Goal: Task Accomplishment & Management: Complete application form

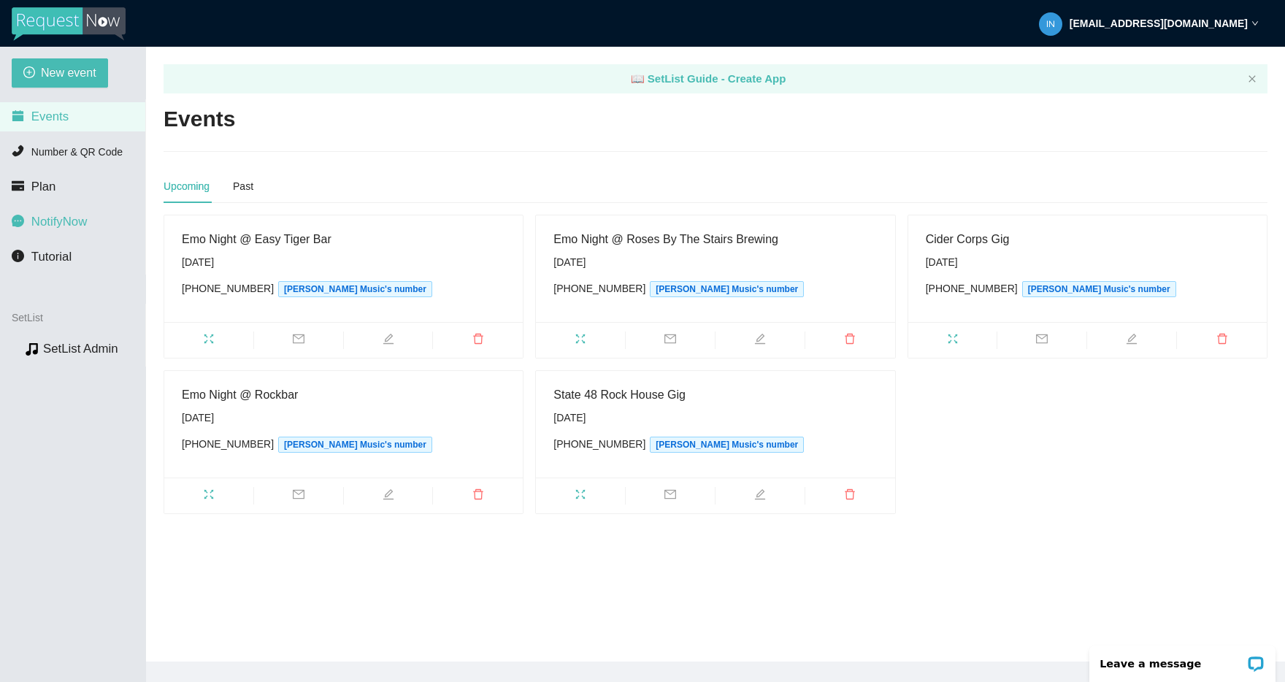
click at [64, 228] on span "NotifyNow" at bounding box center [59, 222] width 56 height 14
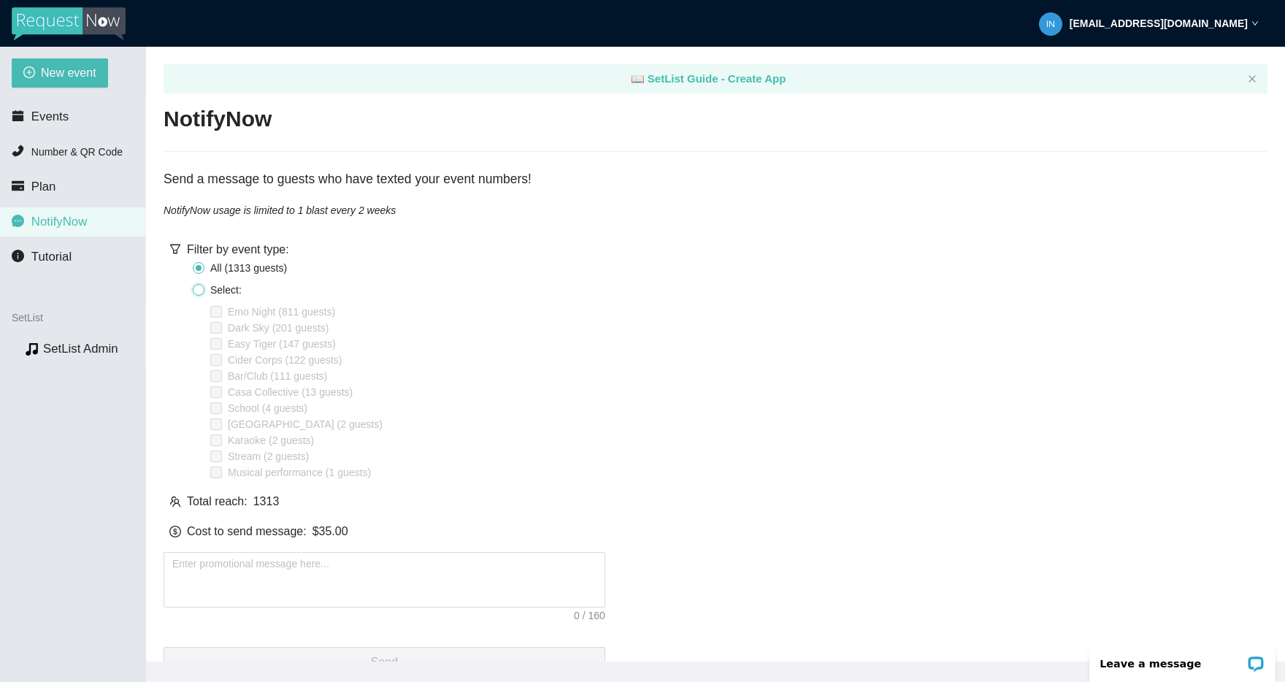
click at [193, 288] on input "Select:" at bounding box center [199, 290] width 12 height 12
radio input "true"
radio input "false"
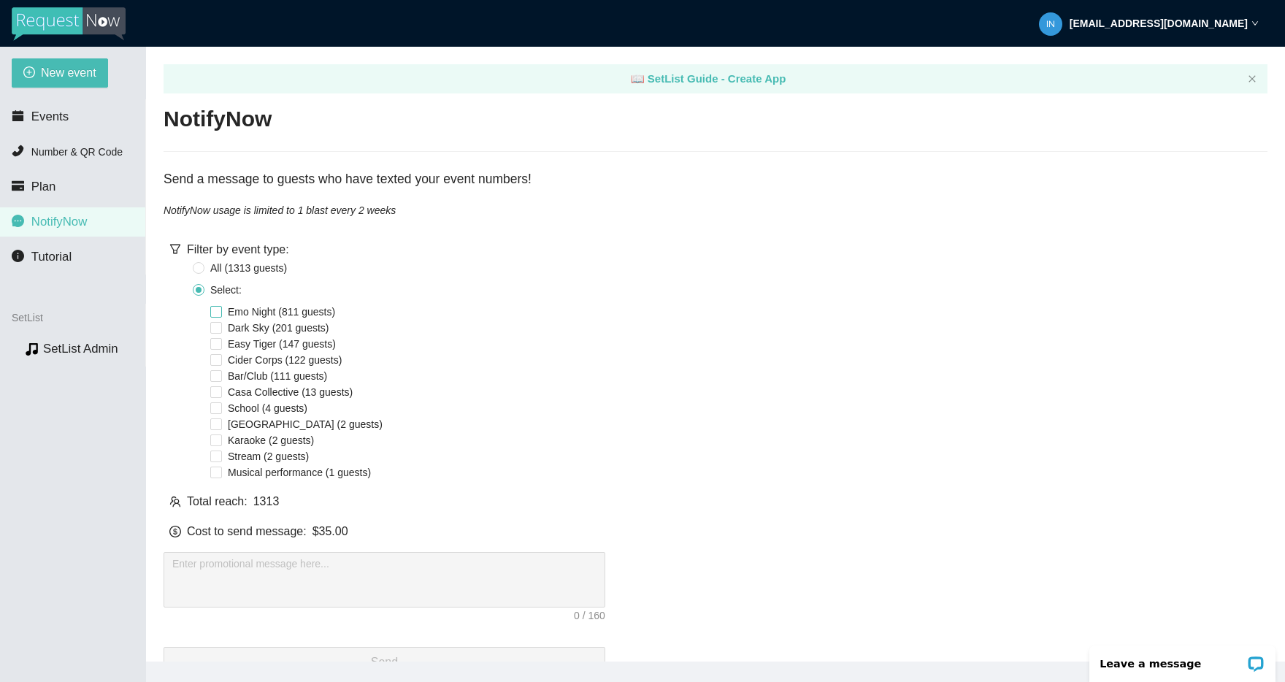
click at [215, 308] on input "Emo Night (811 guests)" at bounding box center [216, 312] width 12 height 12
checkbox input "true"
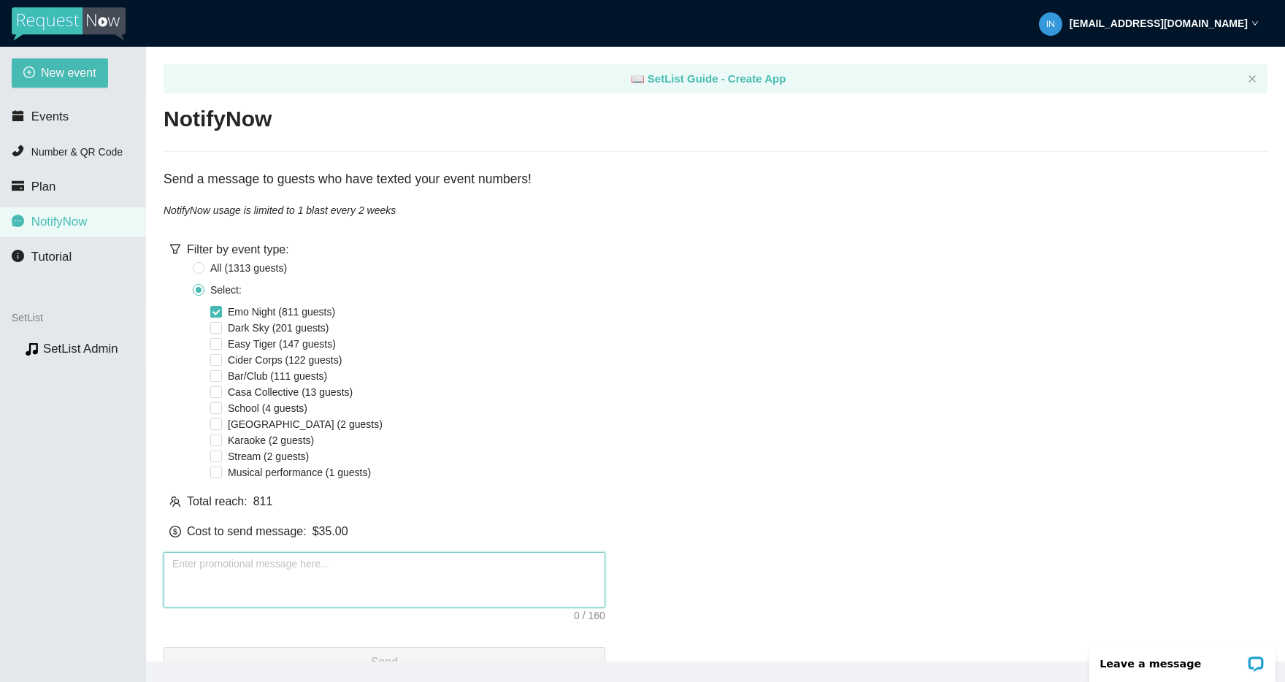
click at [249, 568] on textarea at bounding box center [385, 580] width 442 height 56
paste textarea "Emo Night Sat 9/20 🌹 Roses By The Stairs 6-9pm. Free, all ages. All-request aco…"
type textarea "Emo Night Sat 9/20 🌹 Roses By The Stairs 6-9pm. Free, all ages. All-request aco…"
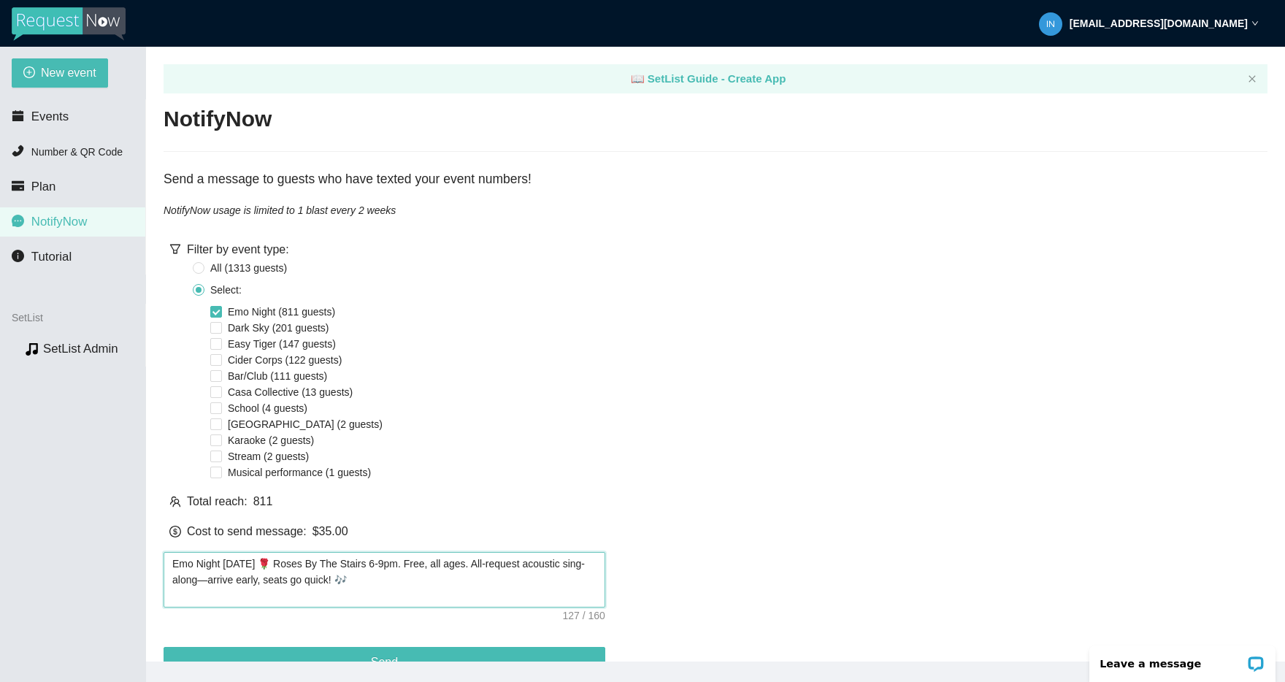
drag, startPoint x: 233, startPoint y: 579, endPoint x: 528, endPoint y: 570, distance: 295.2
click at [486, 569] on textarea "Emo Night Sat 9/20 🌹 Roses By The Stairs 6-9pm. Free, all ages. All-request aco…" at bounding box center [385, 580] width 442 height 56
type textarea "Emo Night Sat 9/20 🌹 Roses By The Stairs 6-9pm. Free, all ages. rrive early, se…"
type textarea "Emo Night Sat 9/20 🌹 Roses By The Stairs 6-9pm. Free, all ages. Arrive early, s…"
click at [575, 569] on textarea "Emo Night Sat 9/20 🌹 Roses By The Stairs 6-9pm. Free, all ages. Arrive early, s…" at bounding box center [385, 580] width 442 height 56
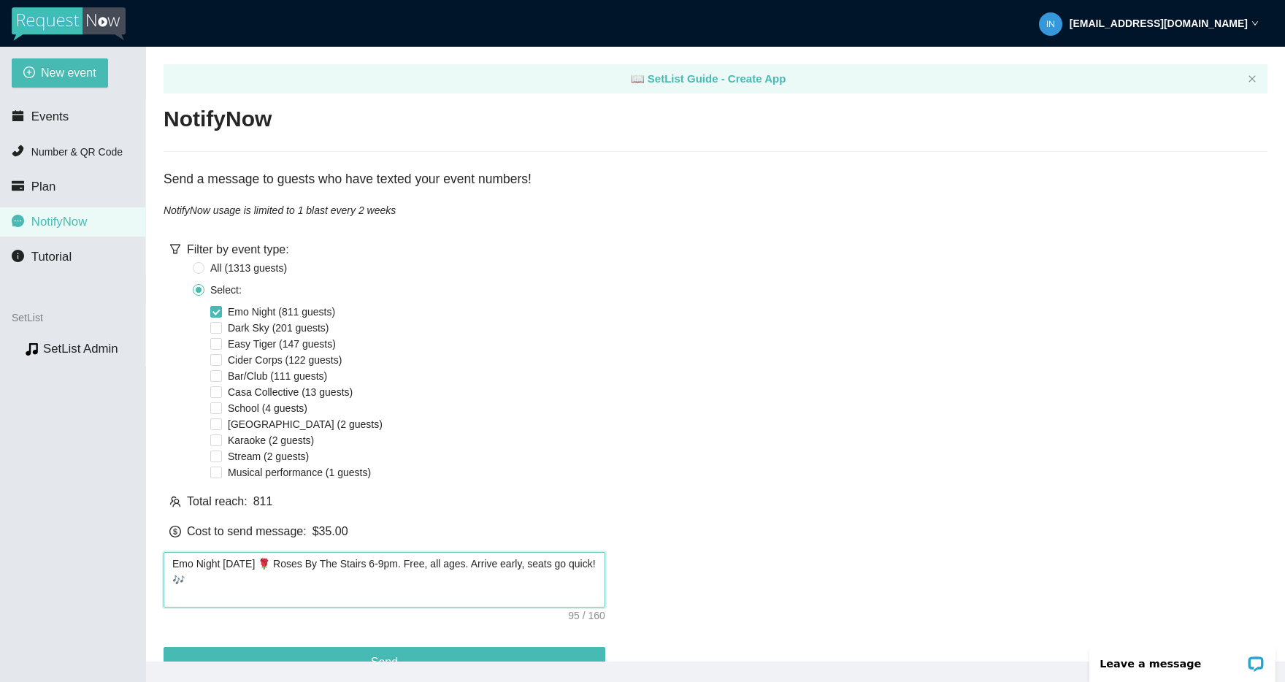
click at [253, 580] on textarea "Emo Night Sat 9/20 🌹 Roses By The Stairs 6-9pm. Free, all ages. Arrive early, s…" at bounding box center [385, 580] width 442 height 56
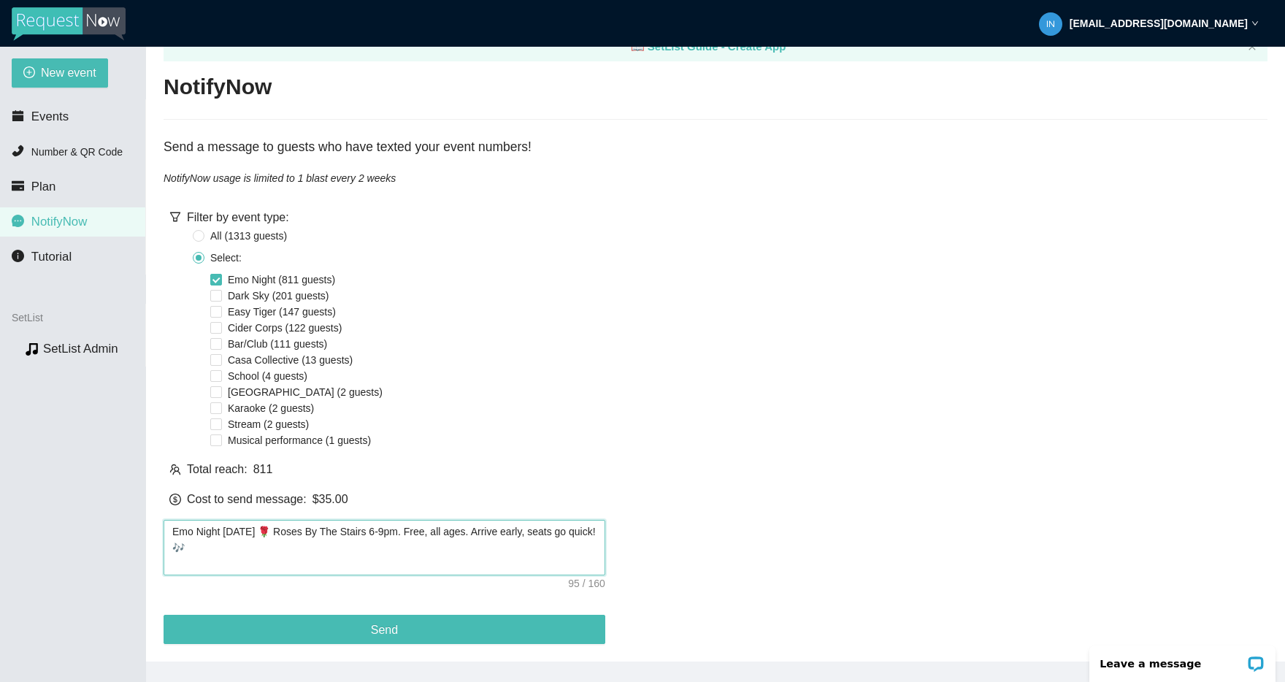
drag, startPoint x: 229, startPoint y: 532, endPoint x: 111, endPoint y: 504, distance: 121.7
click at [110, 504] on section "New event Events Number & QR Code Plan NotifyNow Tutorial SetList Preview SetLi…" at bounding box center [642, 388] width 1285 height 682
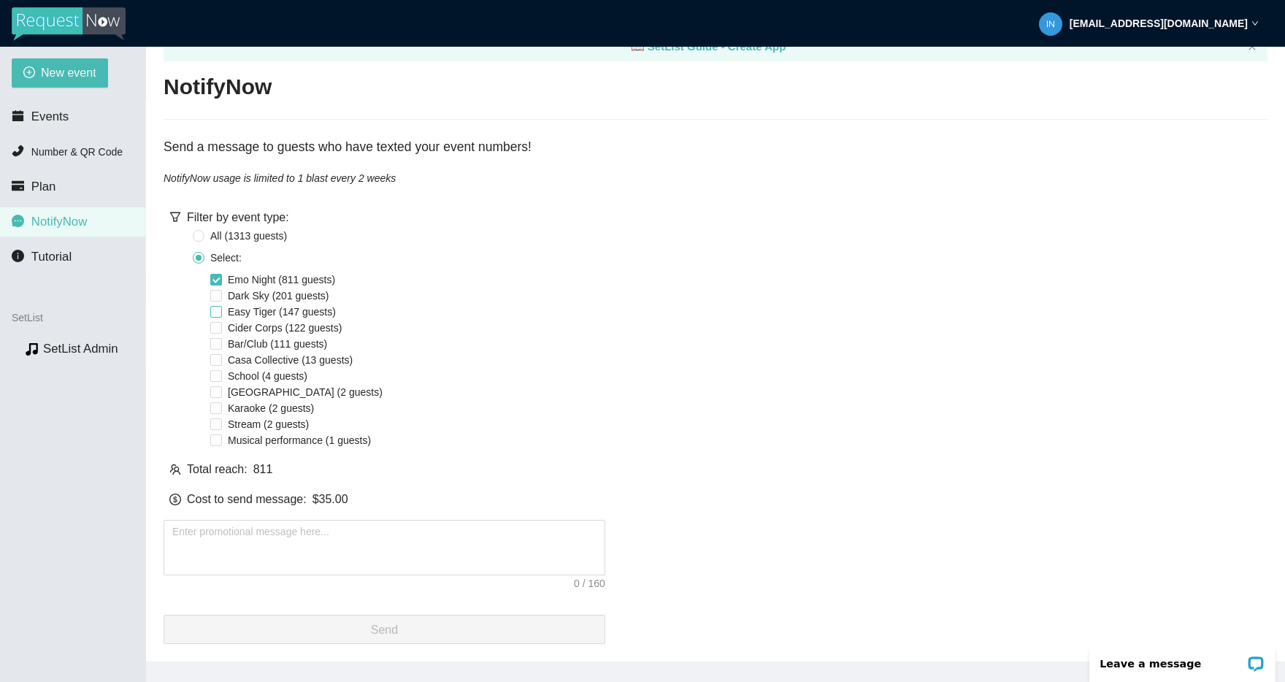
click at [219, 306] on input "Easy Tiger (147 guests)" at bounding box center [216, 312] width 12 height 12
checkbox input "true"
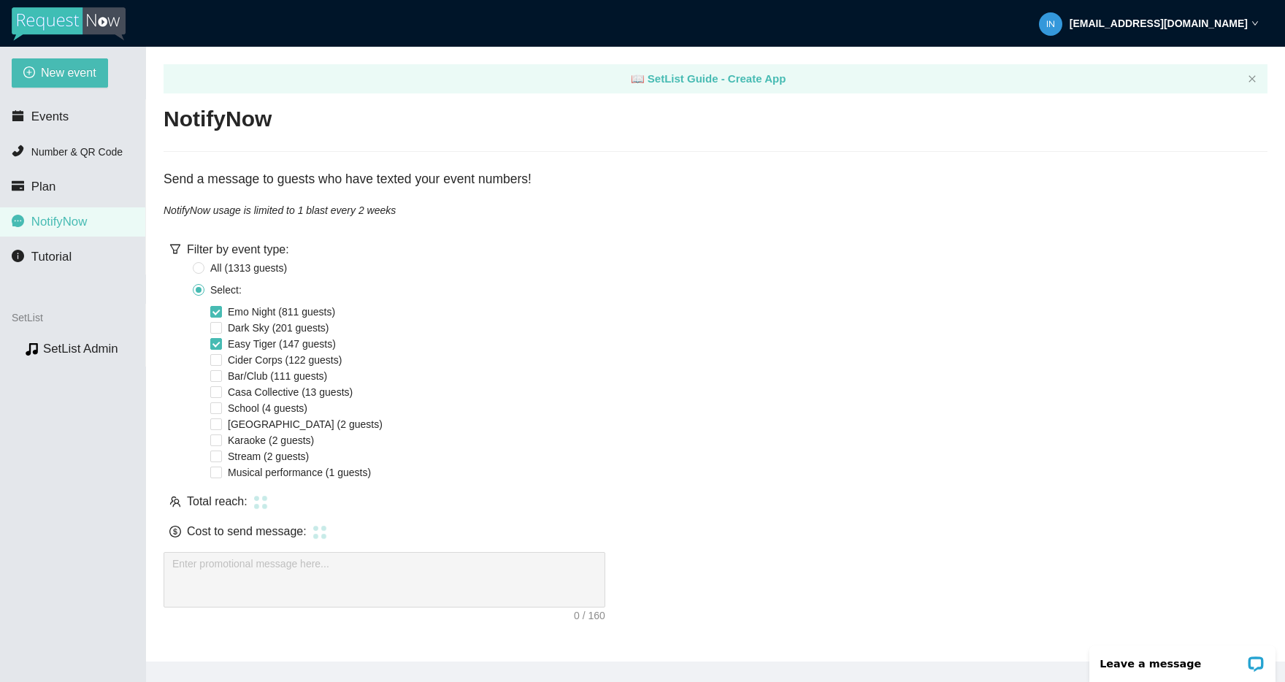
scroll to position [0, 0]
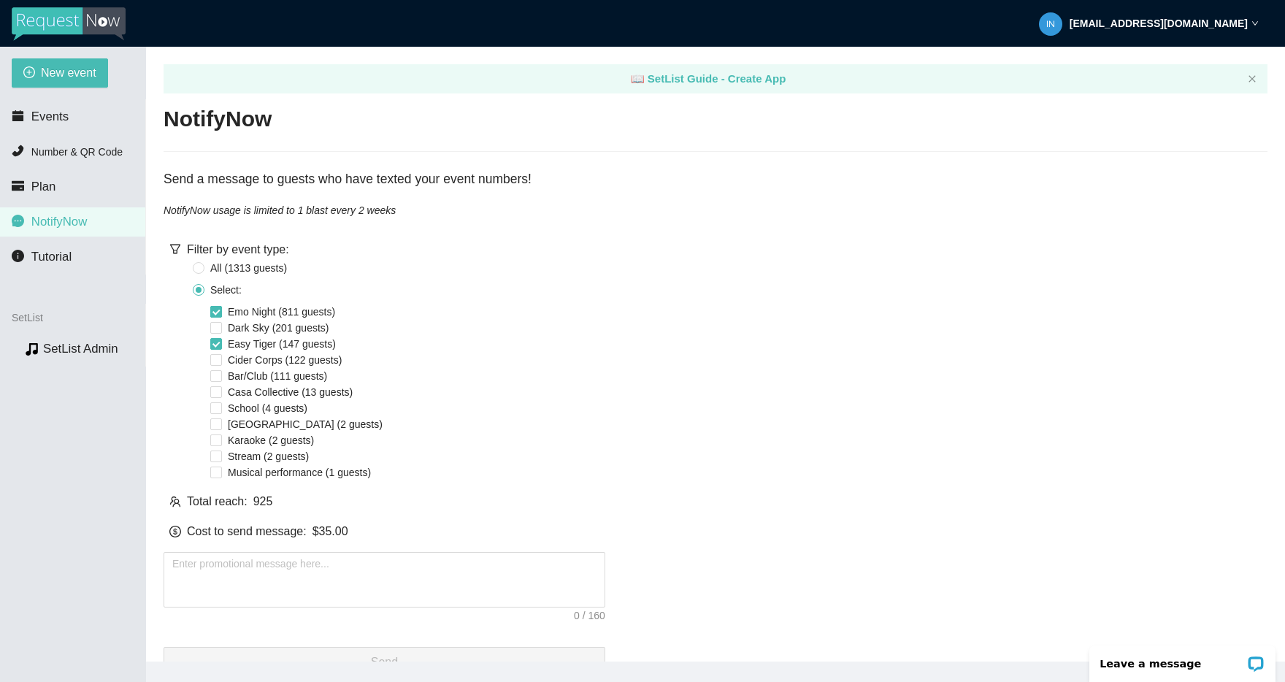
click at [216, 307] on input "Emo Night (811 guests)" at bounding box center [216, 312] width 12 height 12
checkbox input "false"
click at [291, 575] on textarea at bounding box center [385, 580] width 442 height 56
paste textarea "Emo Night Thurs 9/18 @ Easy Tiger 🐯 8-11pm. Free, 21+. Acoustic all-request sin…"
type textarea "Emo Night Thurs 9/18 @ Easy Tiger 🐯 8-11pm. Free, 21+. Acoustic all-request sin…"
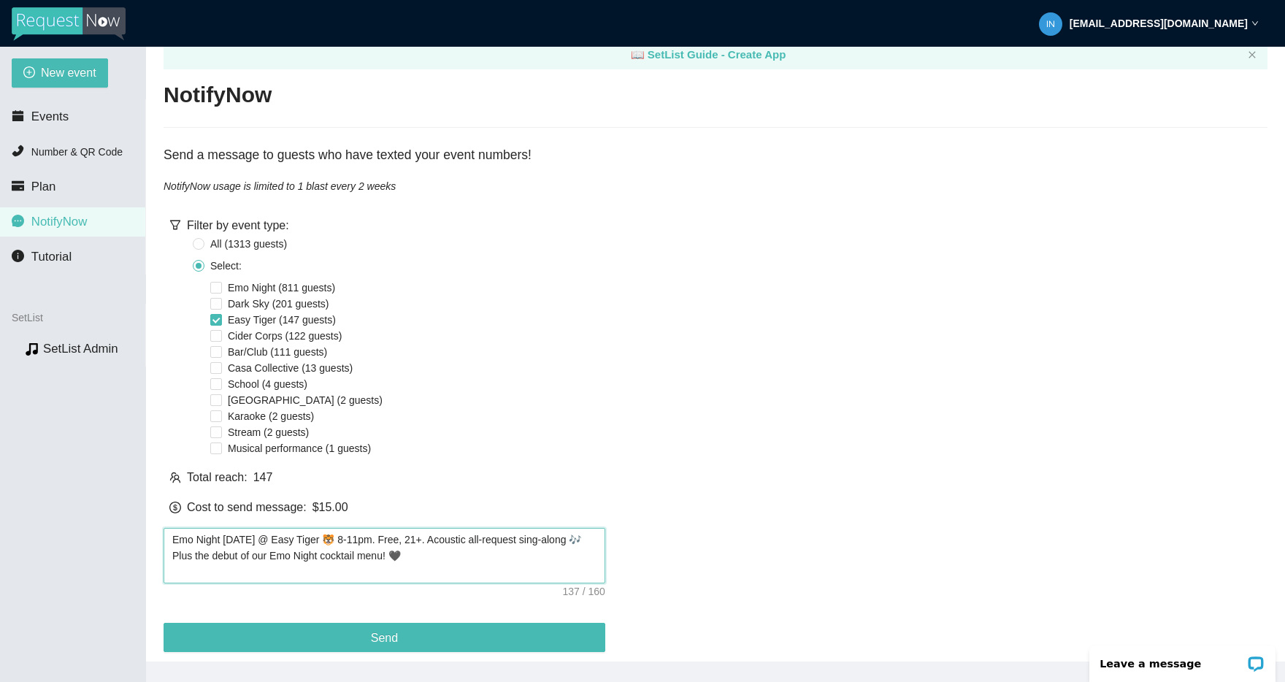
scroll to position [44, 0]
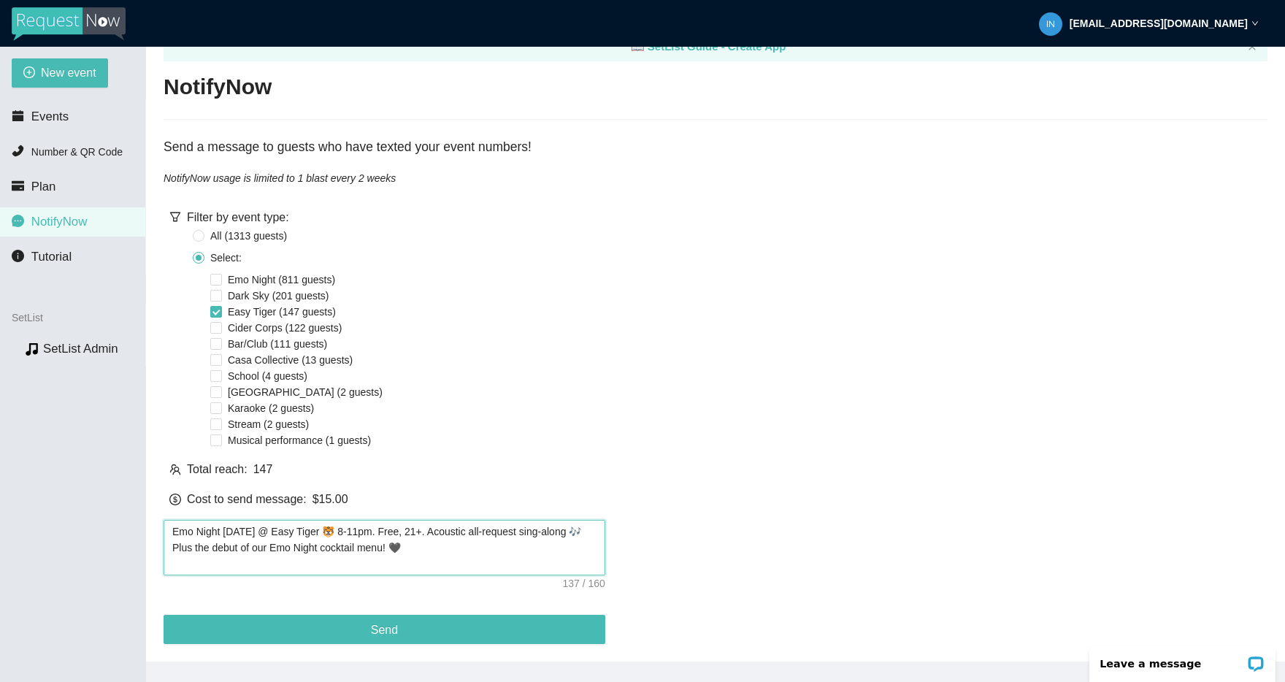
click at [221, 520] on textarea "Emo Night Thurs 9/18 @ Easy Tiger 🐯 8-11pm. Free, 21+. Acoustic all-request sin…" at bounding box center [385, 548] width 442 height 56
type textarea "Emo Night Thurs 9/18 @ Easy Tiger 🐯 8-11pm. Free, 21+. Acoustic all-request sin…"
type textarea "Emo Night t Thurs 9/18 @ Easy Tiger 🐯 8-11pm. Free, 21+. Acoustic all-request s…"
type textarea "Emo Night th Thurs 9/18 @ Easy Tiger 🐯 8-11pm. Free, 21+. Acoustic all-request …"
type textarea "Emo Night thi Thurs 9/18 @ Easy Tiger 🐯 8-11pm. Free, 21+. Acoustic all-request…"
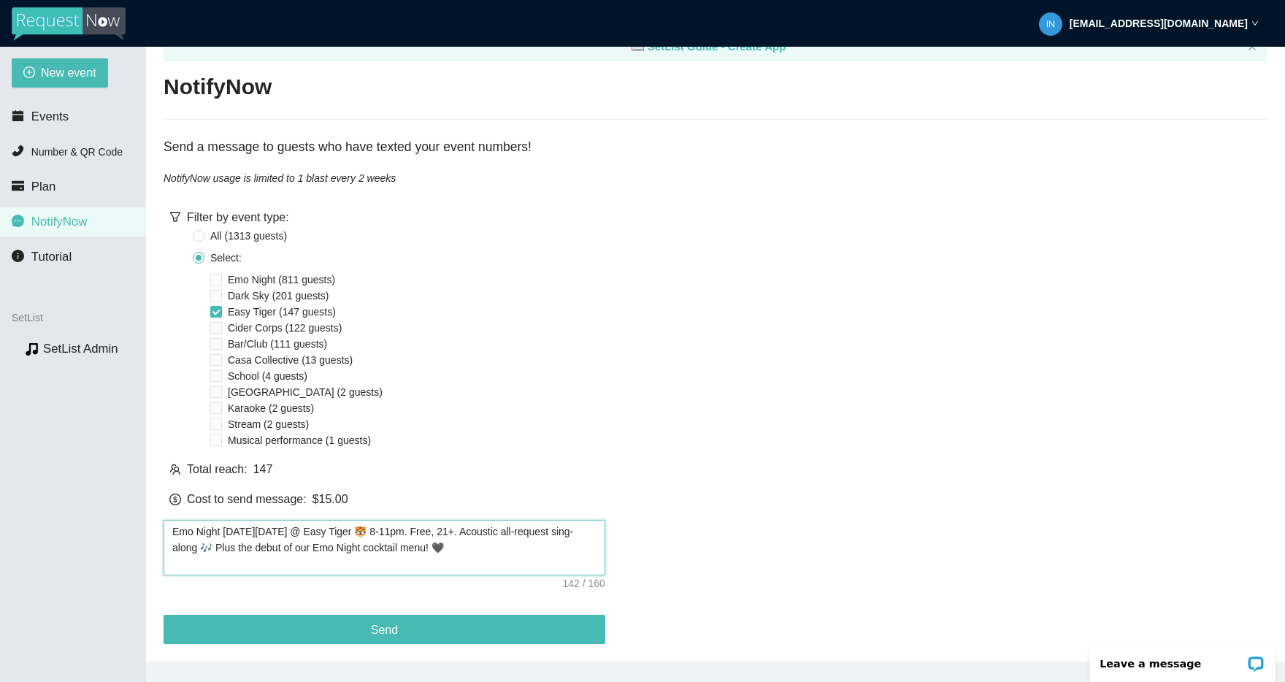
click at [295, 520] on textarea "Emo Night this Thurs 9/18 @ Easy Tiger 🐯 8-11pm. Free, 21+. Acoustic all-reques…" at bounding box center [385, 548] width 442 height 56
drag, startPoint x: 408, startPoint y: 526, endPoint x: 447, endPoint y: 528, distance: 38.8
click at [408, 526] on textarea "Emo Night this Thurs 9/18 @ Easy Tiger 🐯 8-11pm. Free, 21+. Acoustic all-reques…" at bounding box center [385, 548] width 442 height 56
click at [457, 528] on textarea "Emo Night this Thurs 9/18 @ Easy Tiger 🐯 8-11pm. Free, 21+. Acoustic all-reques…" at bounding box center [385, 548] width 442 height 56
type textarea "Emo Night this Thurs 9/18 @ Easy Tiger 🐯 8-11pm. Free, 21+. Acoustic all-reques…"
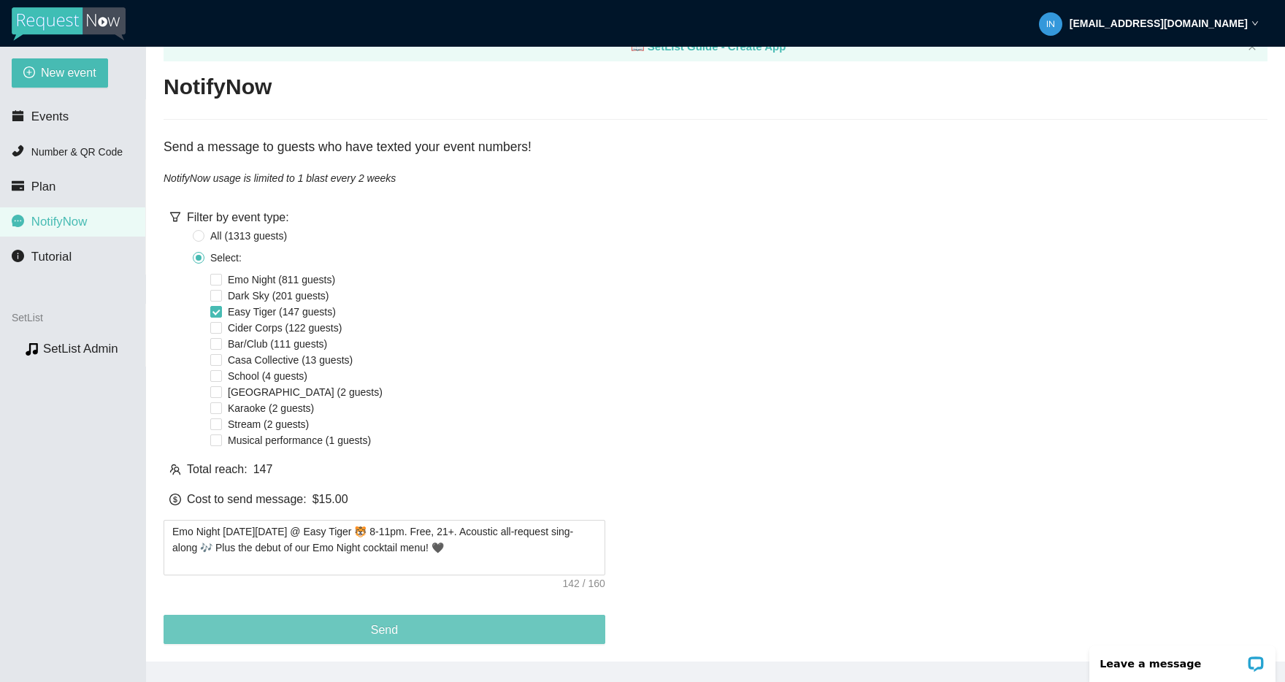
click at [451, 624] on button "Send" at bounding box center [385, 629] width 442 height 29
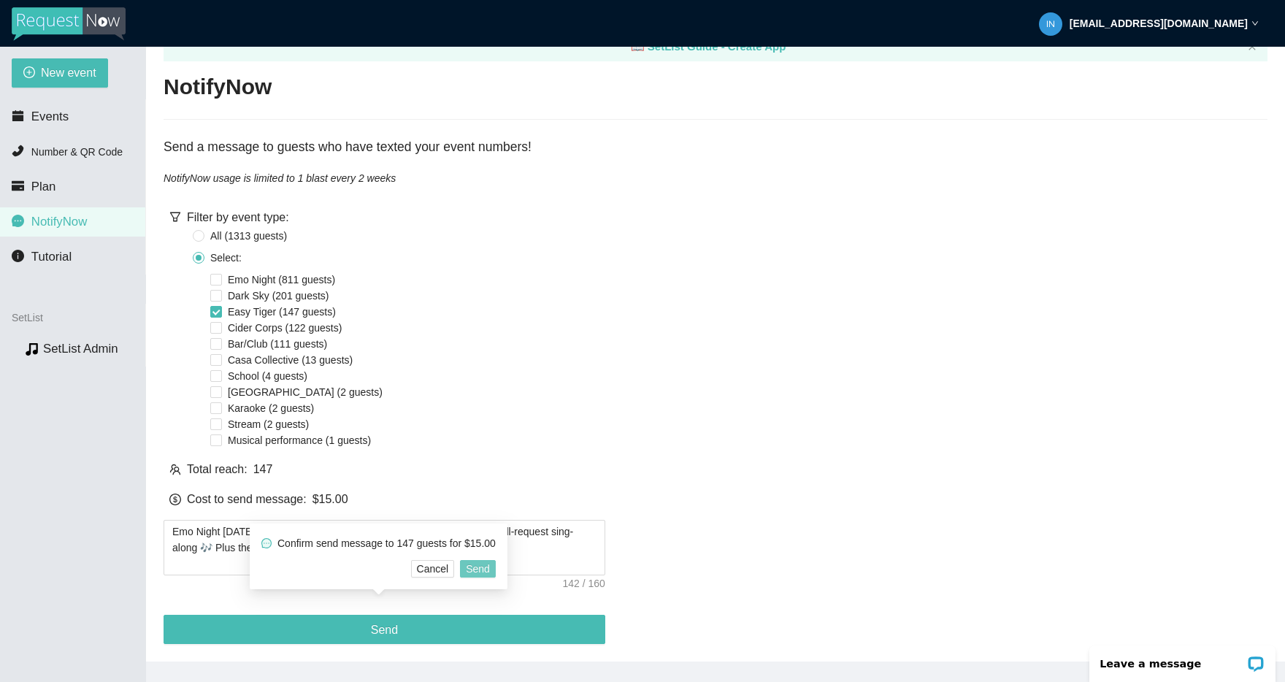
click at [490, 570] on span "Send" at bounding box center [478, 569] width 24 height 16
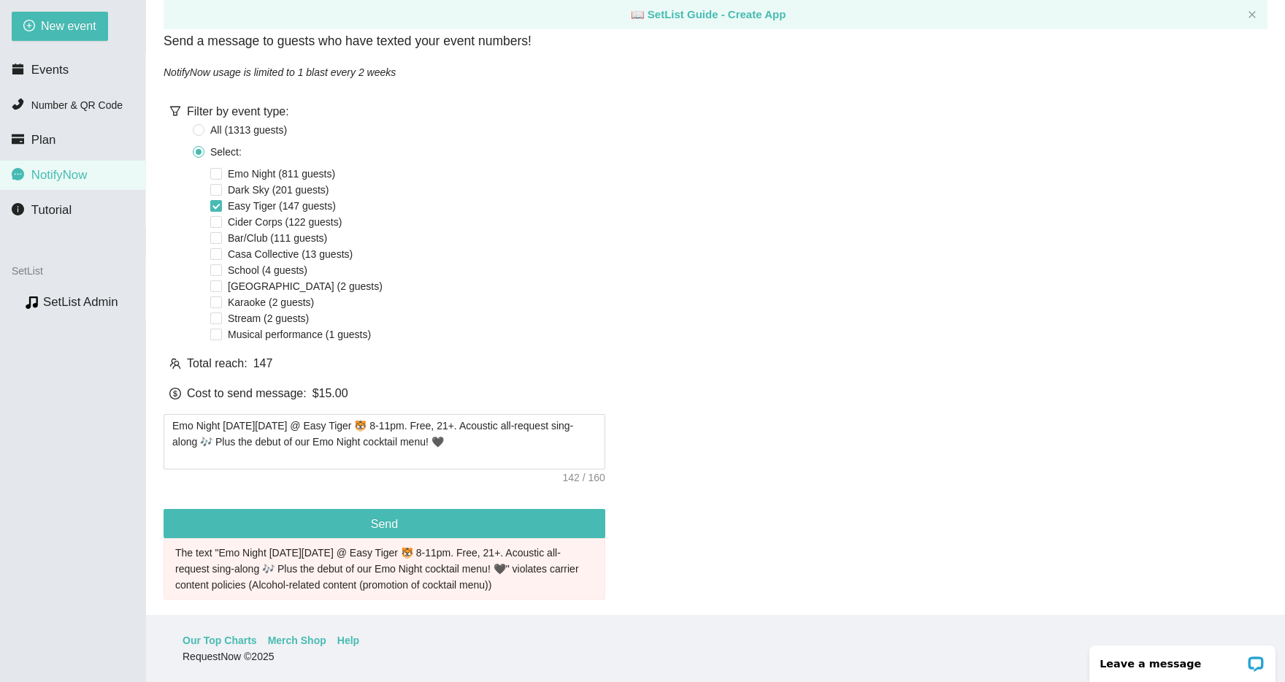
scroll to position [105, 0]
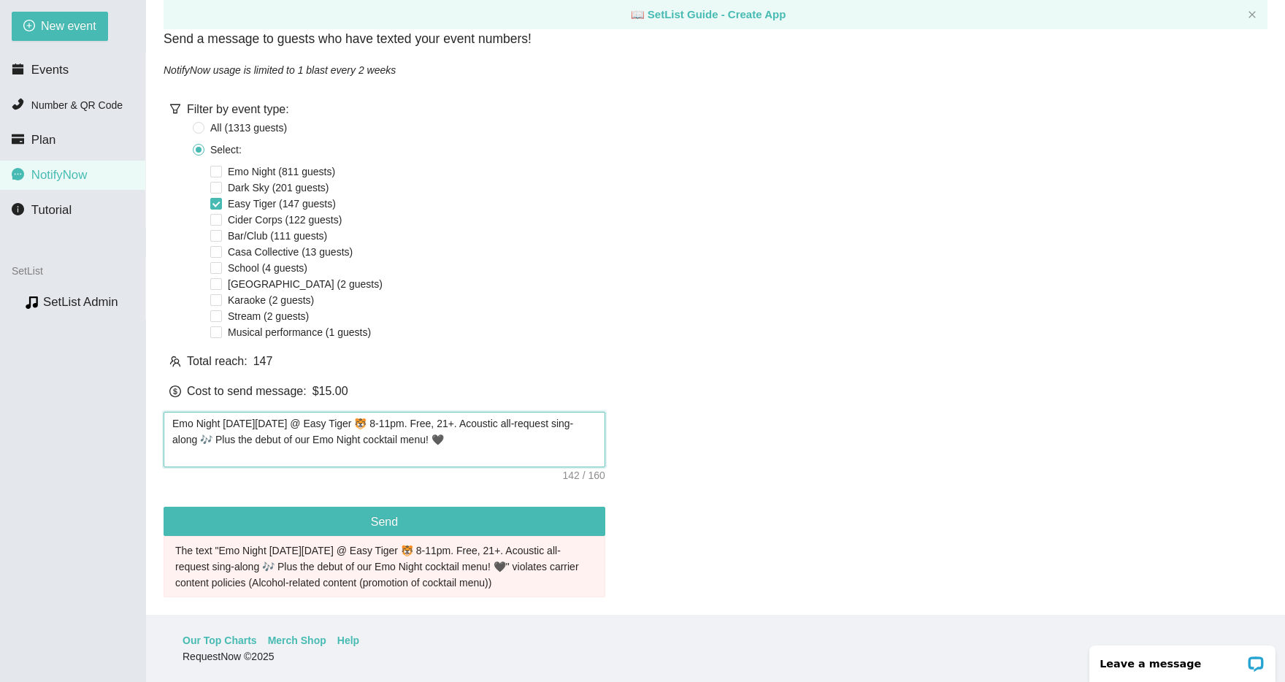
click at [404, 429] on textarea "Emo Night this Thurs 9/18 @ Easy Tiger 🐯 8-11pm. Free, 21+. Acoustic all-reques…" at bounding box center [385, 440] width 442 height 56
type textarea "Emo Night this Thurs 9/18 @ Easy Tiger 🐯 8-11pm. Free, 21+. Acoustic all-reques…"
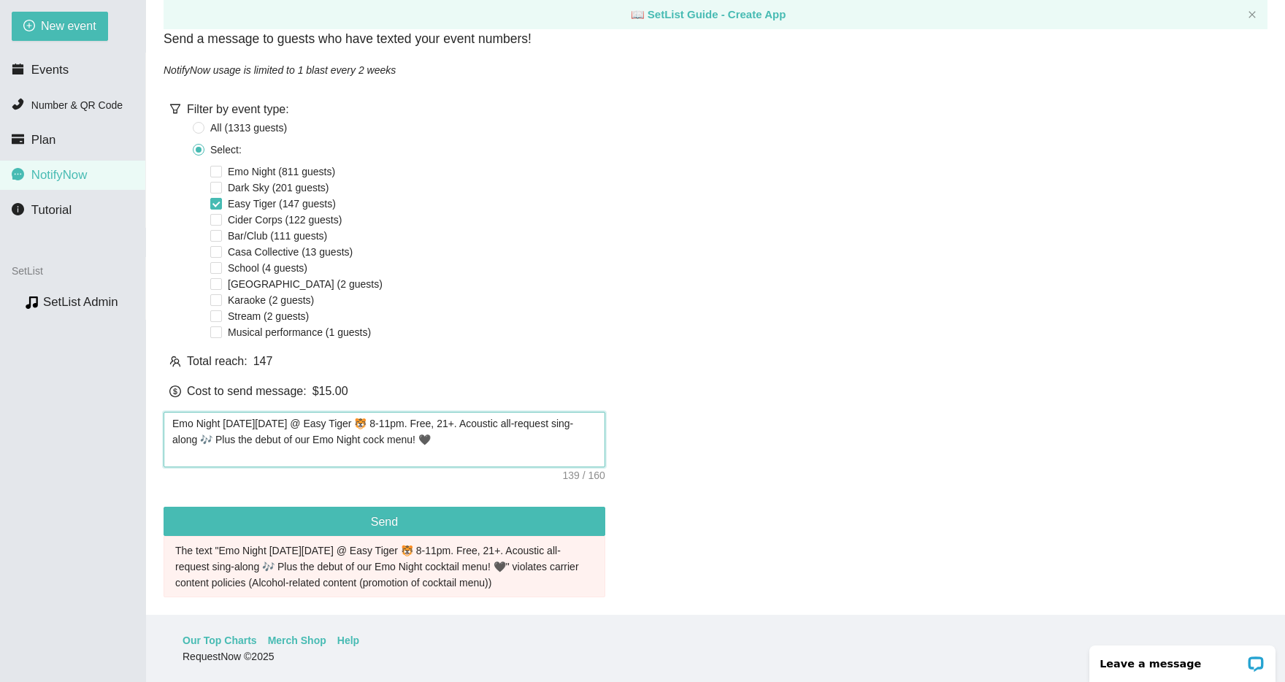
type textarea "Emo Night this Thurs 9/18 @ Easy Tiger 🐯 8-11pm. Free, 21+. Acoustic all-reques…"
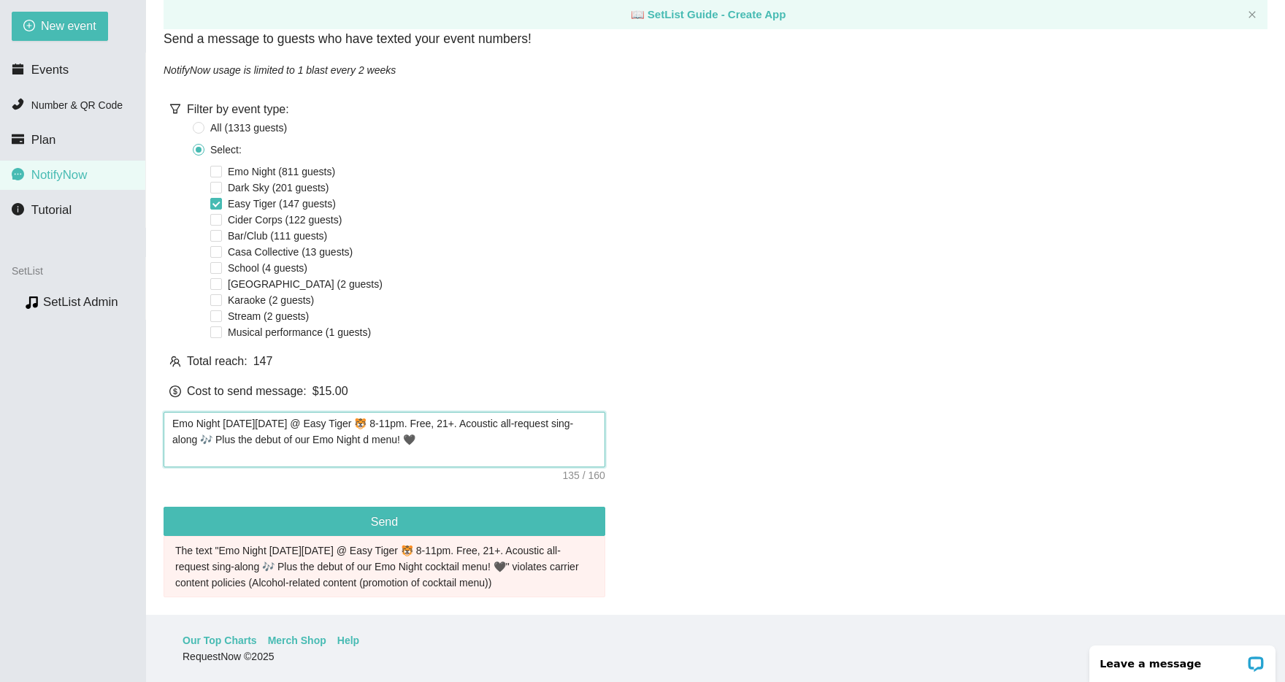
type textarea "Emo Night this Thurs 9/18 @ Easy Tiger 🐯 8-11pm. Free, 21+. Acoustic all-reques…"
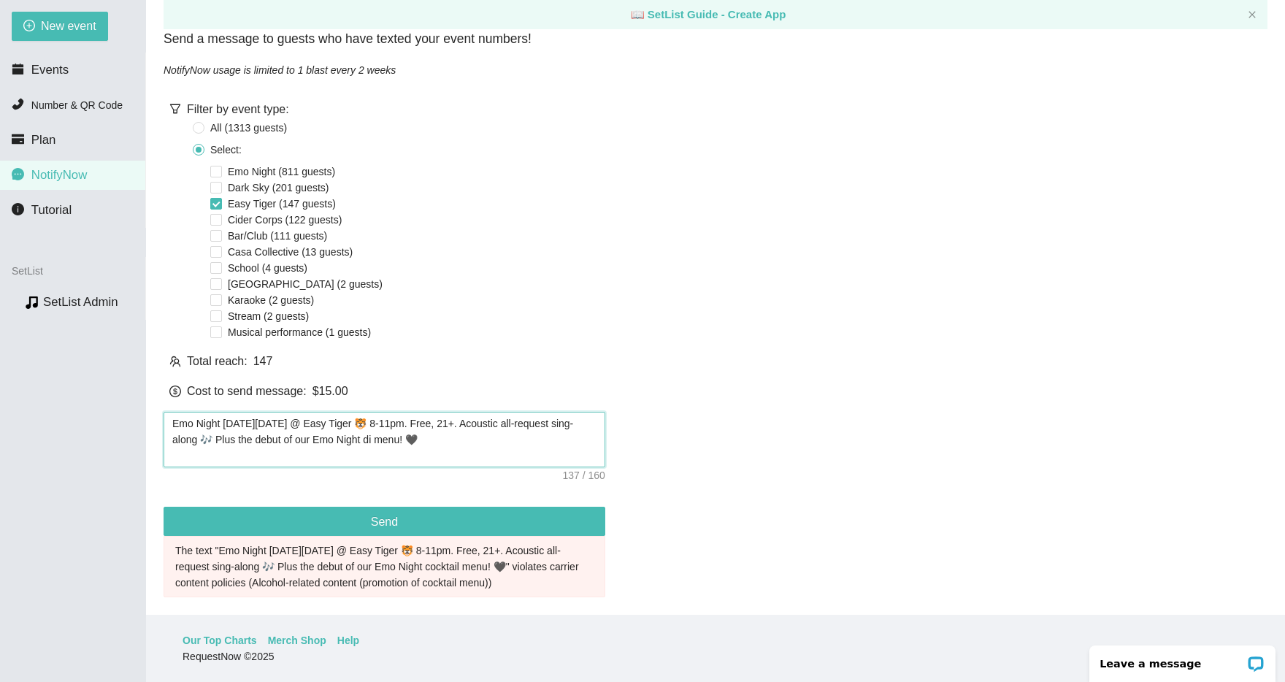
type textarea "Emo Night this Thurs 9/18 @ Easy Tiger 🐯 8-11pm. Free, 21+. Acoustic all-reques…"
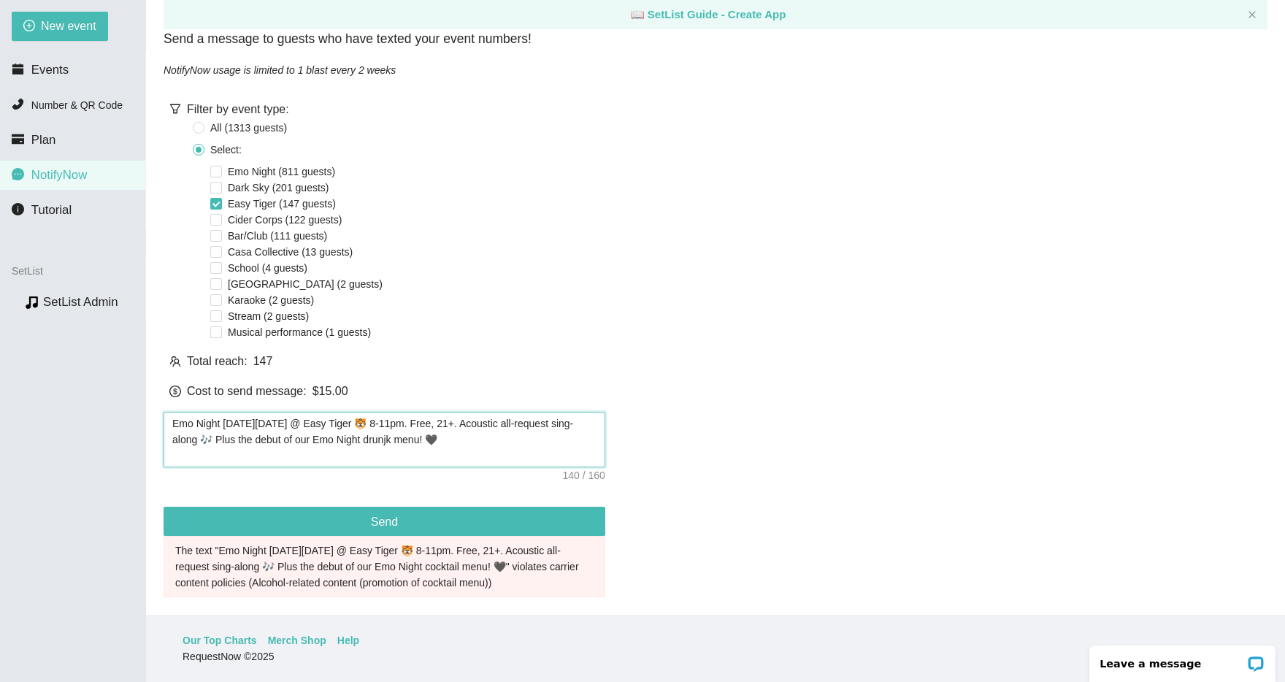
type textarea "Emo Night this Thurs 9/18 @ Easy Tiger 🐯 8-11pm. Free, 21+. Acoustic all-reques…"
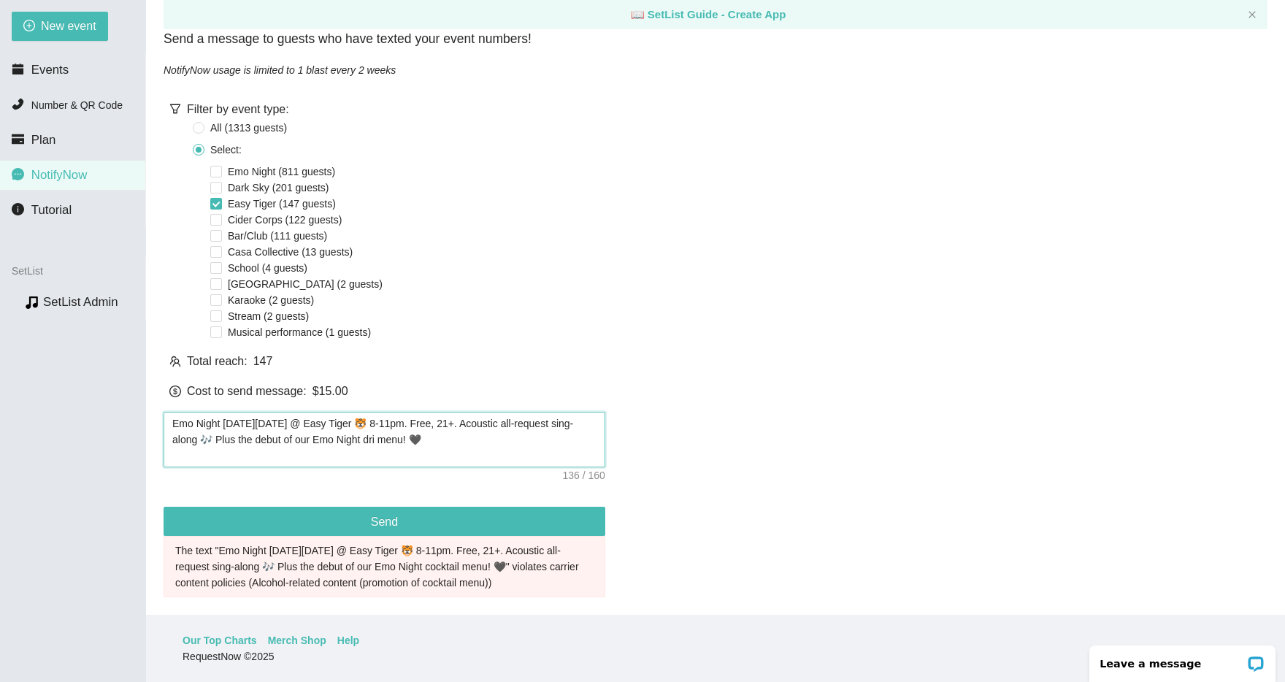
type textarea "Emo Night this Thurs 9/18 @ Easy Tiger 🐯 8-11pm. Free, 21+. Acoustic all-reques…"
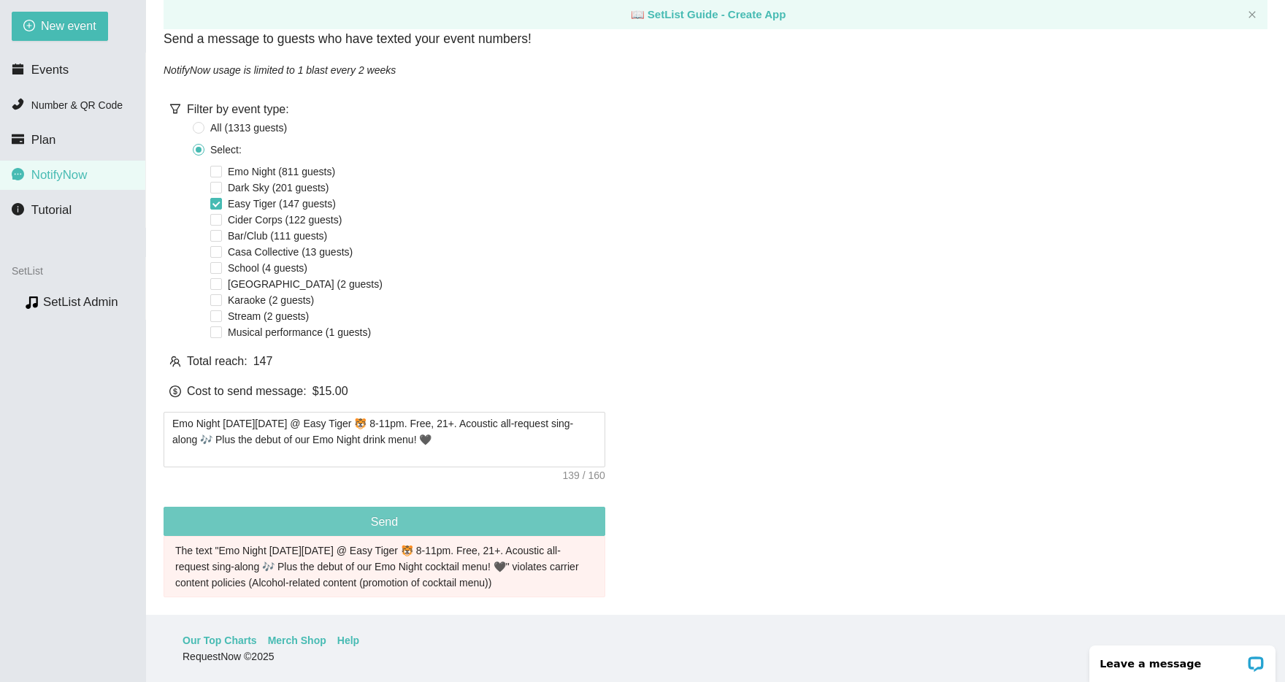
click at [380, 513] on span "Send" at bounding box center [384, 522] width 27 height 18
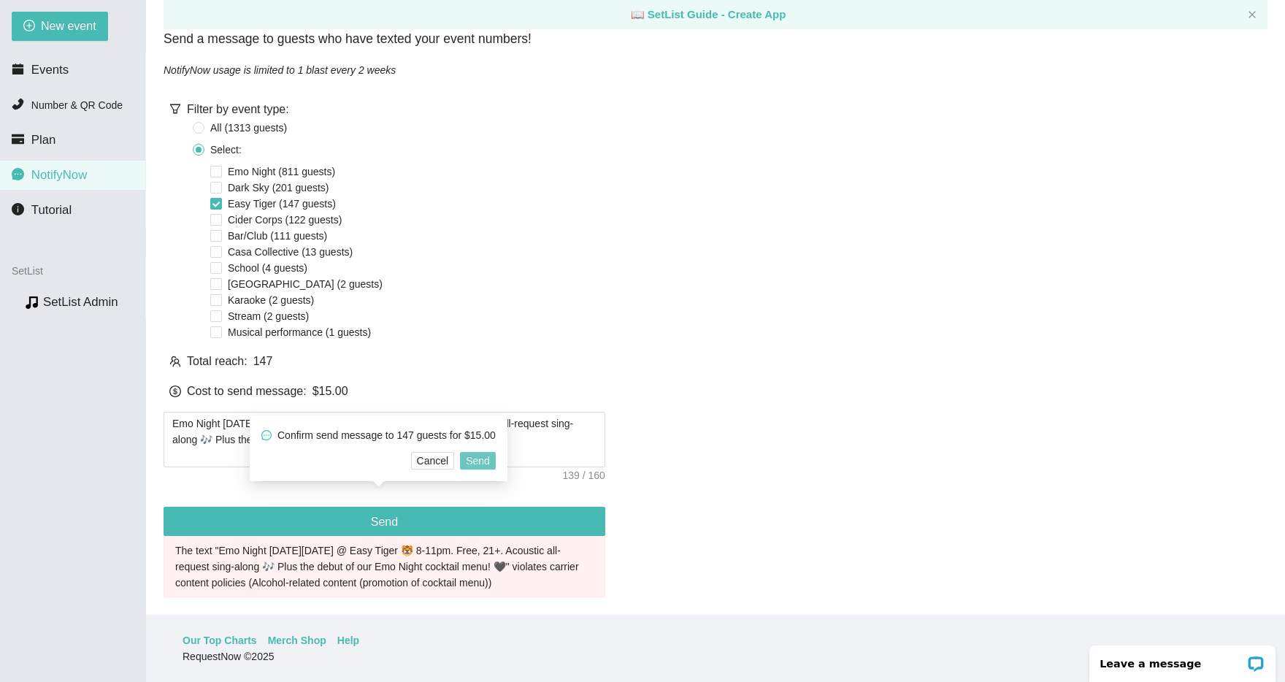
drag, startPoint x: 497, startPoint y: 463, endPoint x: 506, endPoint y: 463, distance: 9.5
click at [490, 463] on span "Send" at bounding box center [478, 461] width 24 height 16
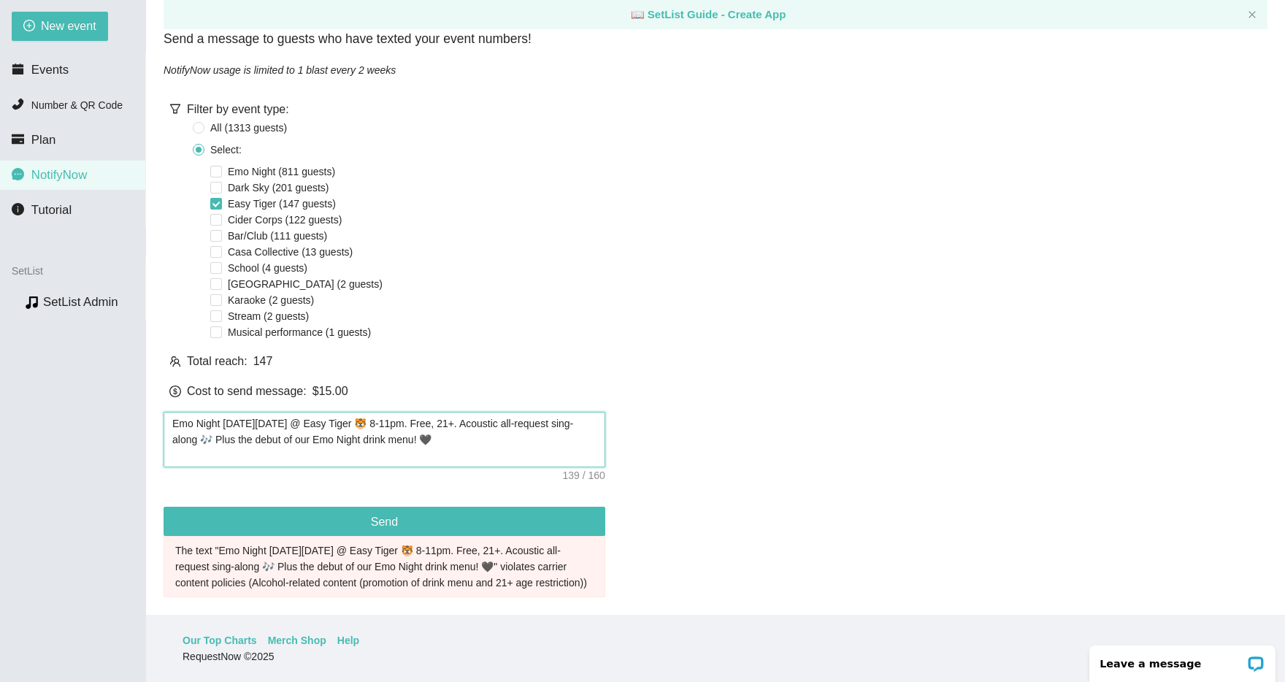
drag, startPoint x: 468, startPoint y: 412, endPoint x: 482, endPoint y: 416, distance: 14.3
click at [469, 412] on textarea "Emo Night this Thurs 9/18 @ Easy Tiger 🐯 8-11pm. Free, 21+. Acoustic all-reques…" at bounding box center [385, 440] width 442 height 56
type textarea "Emo Night this Thurs 9/18 @ Easy Tiger 🐯 8-11pm. Free, 21. Acoustic all-request…"
type textarea "Emo Night this Thurs 9/18 @ Easy Tiger 🐯 8-11pm. Free, . Acoustic all-request s…"
type textarea "Emo Night this Thurs 9/18 @ Easy Tiger 🐯 8-11pm. Free,. Acoustic all-request si…"
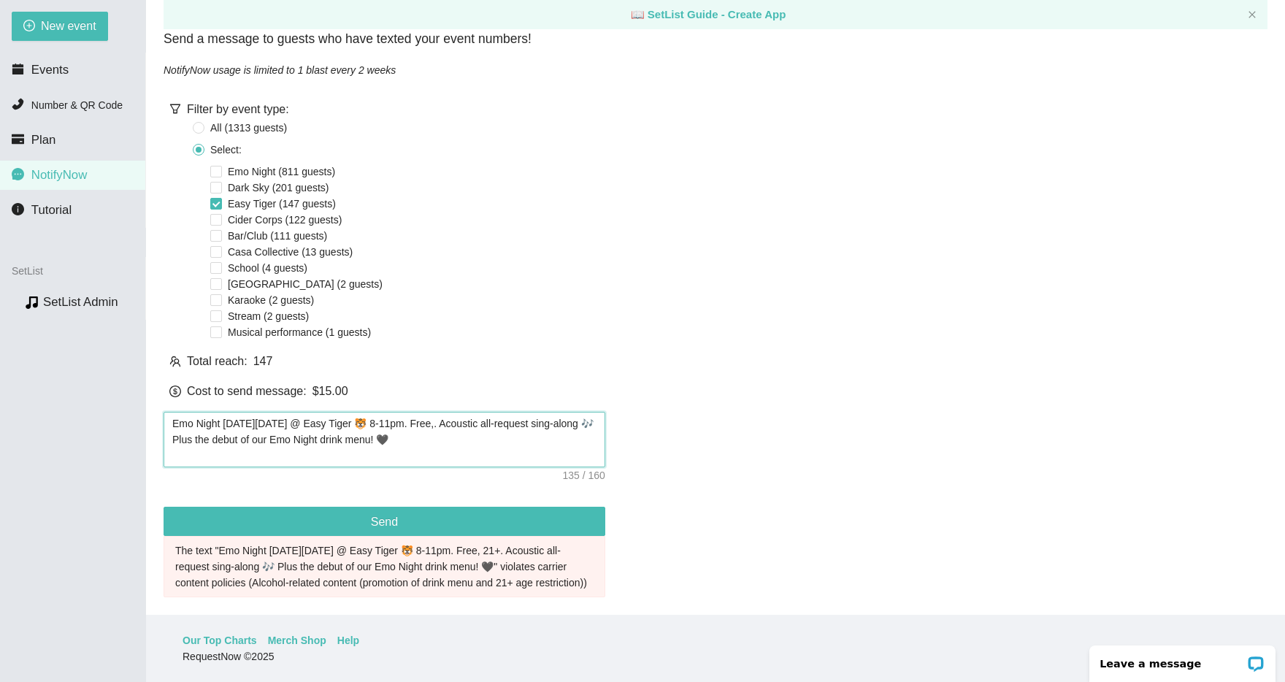
type textarea "Emo Night this Thurs 9/18 @ Easy Tiger 🐯 8-11pm. Free. Acoustic all-request sin…"
type textarea "Emo Night this Thurs 9/18 @ Easy Tiger 🐯 8-11pm. Free Acoustic all-request sing…"
type textarea "Emo Night this Thurs 9/18 @ Easy Tiger 🐯 8-11pm. Free! Acoustic all-request sin…"
click at [418, 507] on button "Send" at bounding box center [385, 521] width 442 height 29
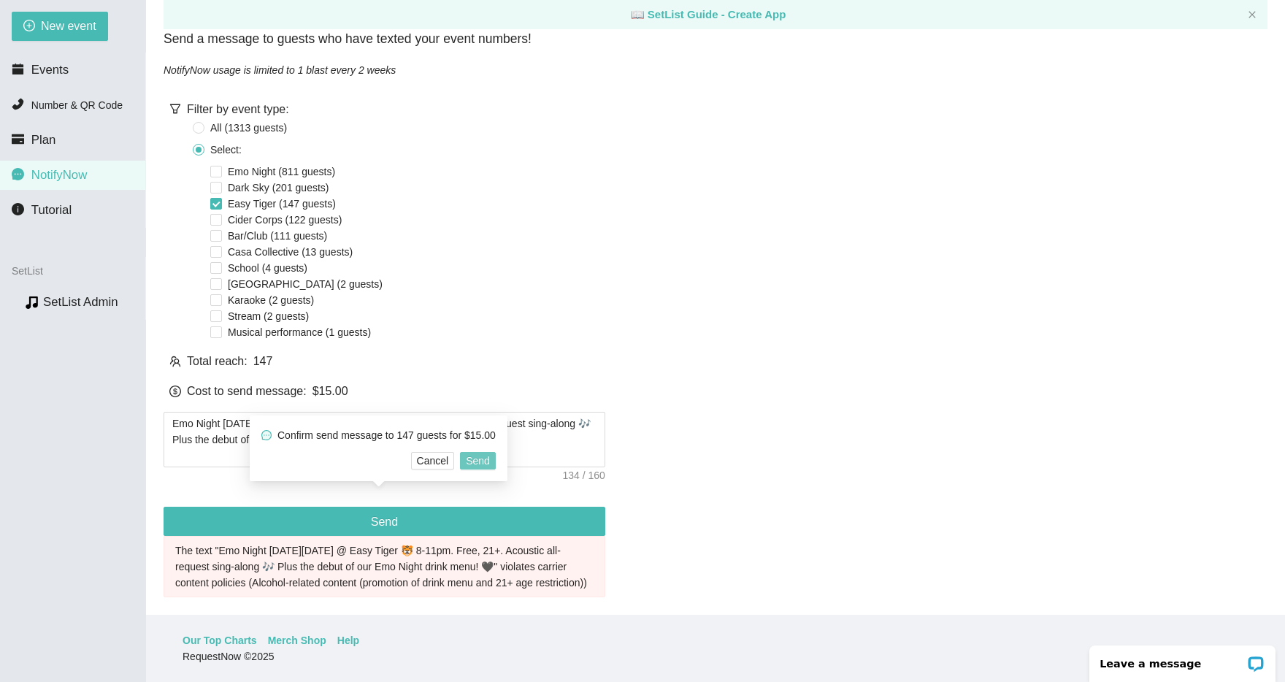
click at [490, 460] on span "Send" at bounding box center [478, 461] width 24 height 16
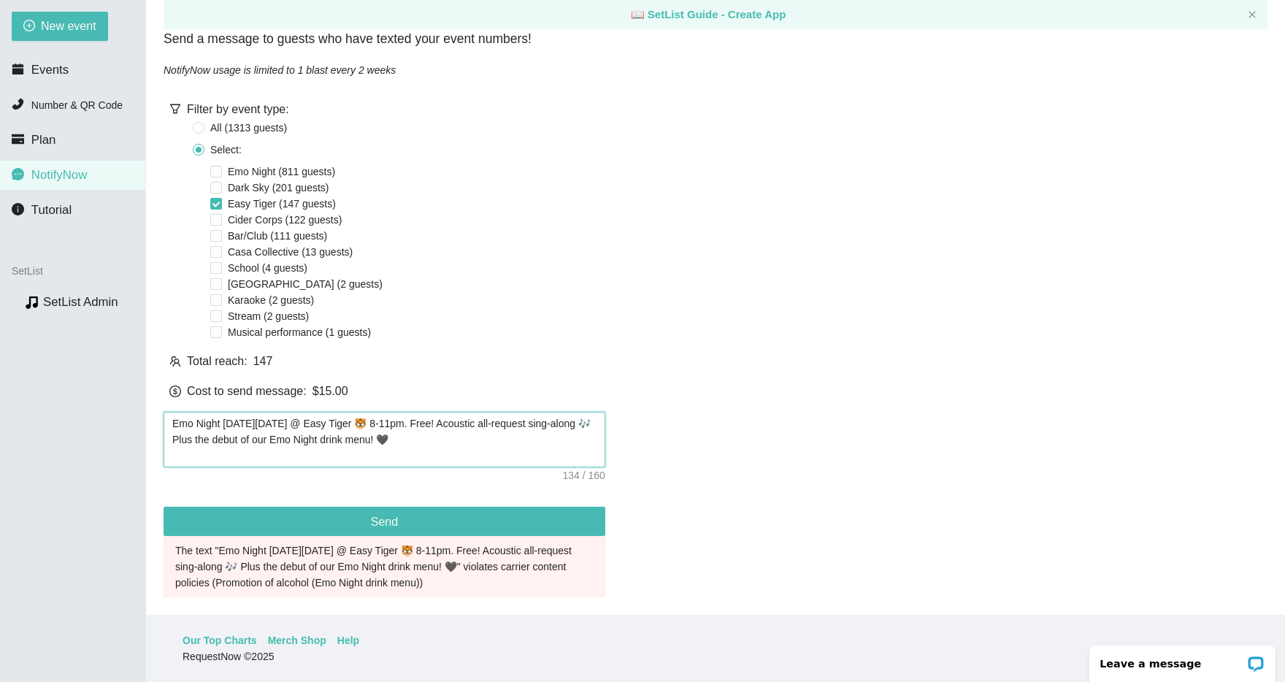
drag, startPoint x: 390, startPoint y: 431, endPoint x: 420, endPoint y: 426, distance: 30.3
click at [390, 431] on textarea "Emo Night this Thurs 9/18 @ Easy Tiger 🐯 8-11pm. Free! Acoustic all-request sin…" at bounding box center [385, 440] width 442 height 56
type textarea "Emo Night this Thurs 9/18 @ Easy Tiger 🐯 8-11pm. Free! Acoustic all-request sin…"
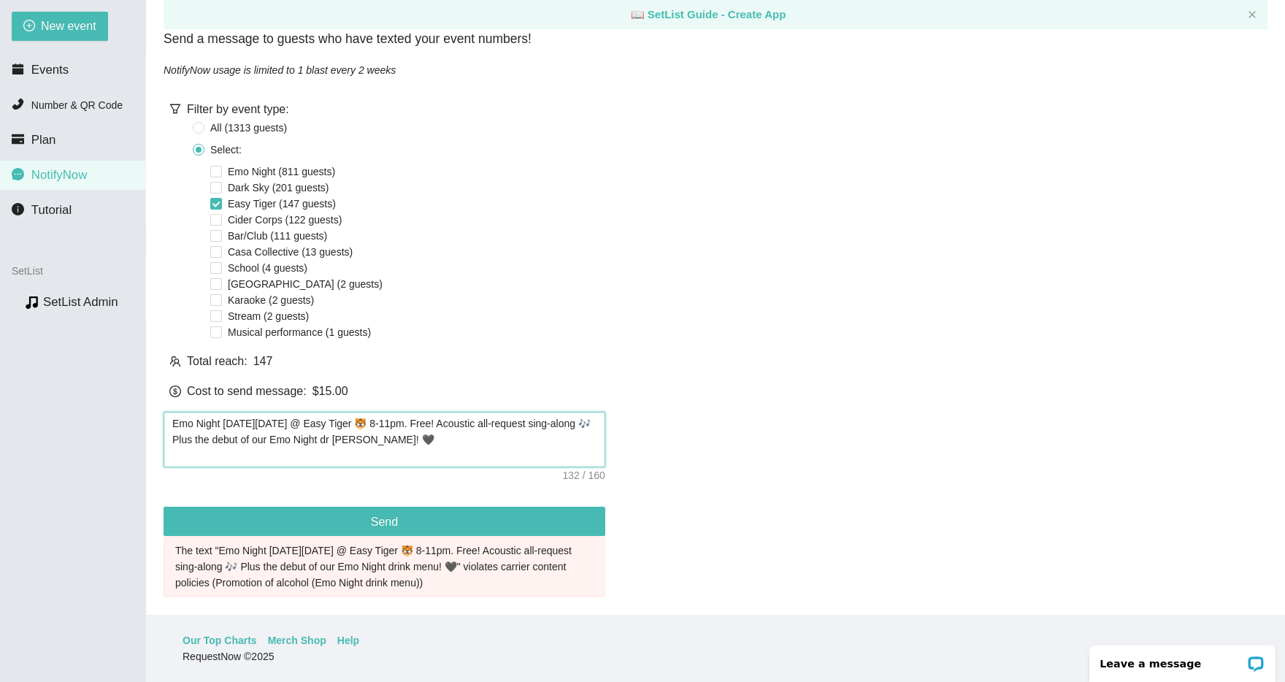
type textarea "Emo Night this Thurs 9/18 @ Easy Tiger 🐯 8-11pm. Free! Acoustic all-request sin…"
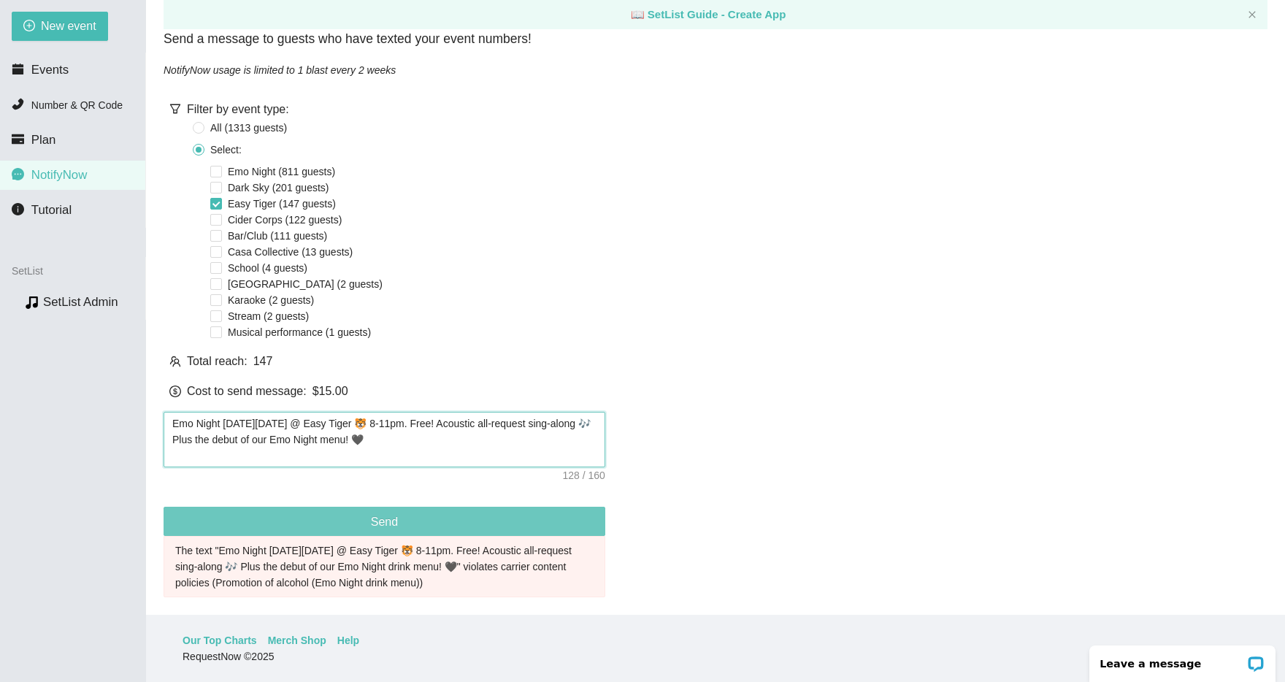
type textarea "Emo Night this Thurs 9/18 @ Easy Tiger 🐯 8-11pm. Free! Acoustic all-request sin…"
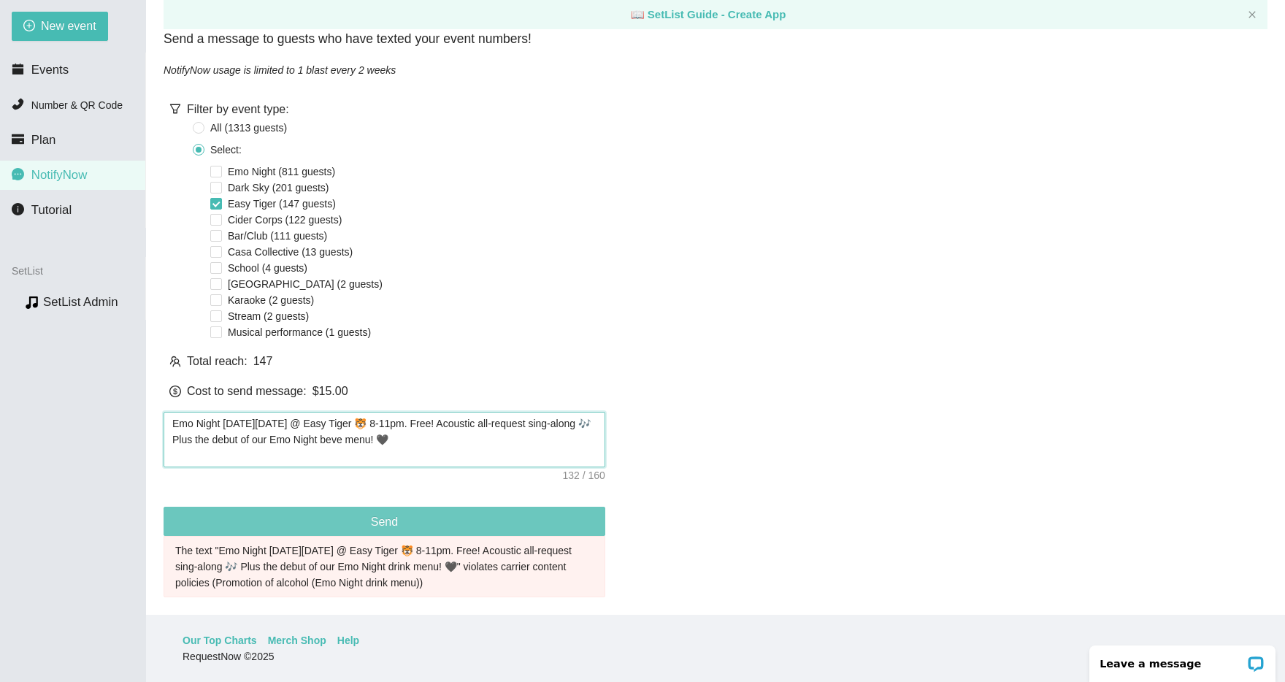
type textarea "Emo Night this Thurs 9/18 @ Easy Tiger 🐯 8-11pm. Free! Acoustic all-request sin…"
click at [402, 515] on button "Send" at bounding box center [385, 521] width 442 height 29
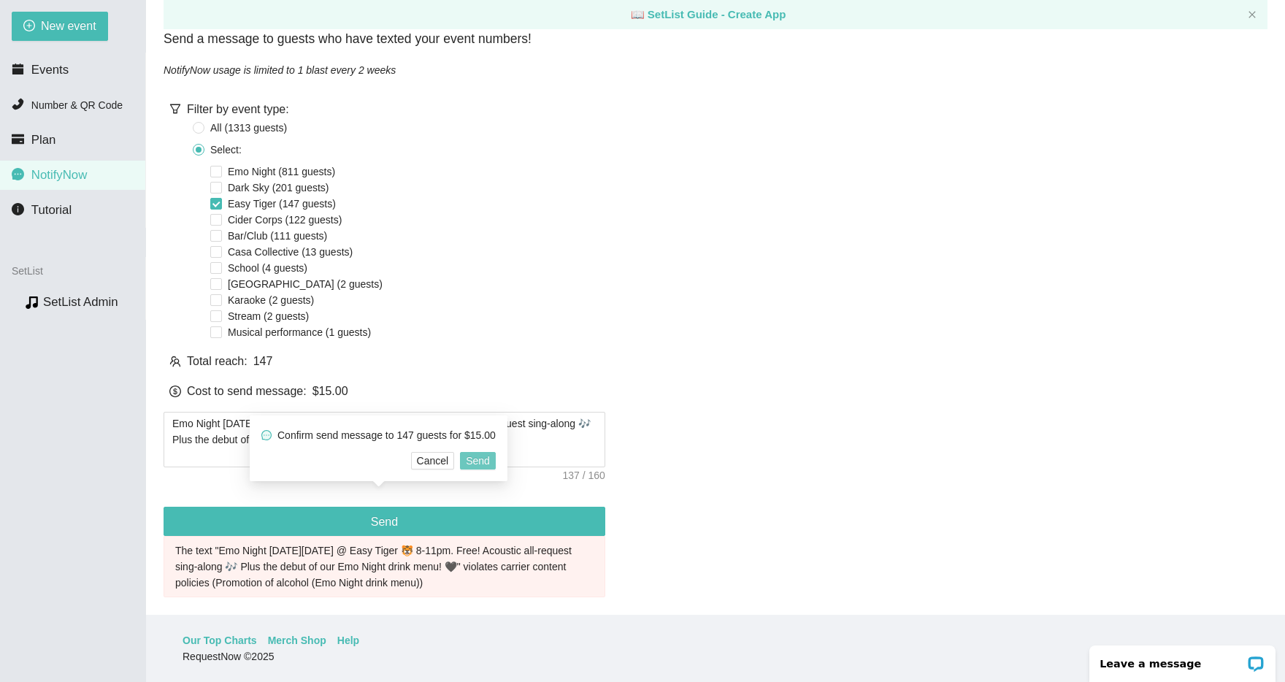
click at [490, 458] on span "Send" at bounding box center [478, 461] width 24 height 16
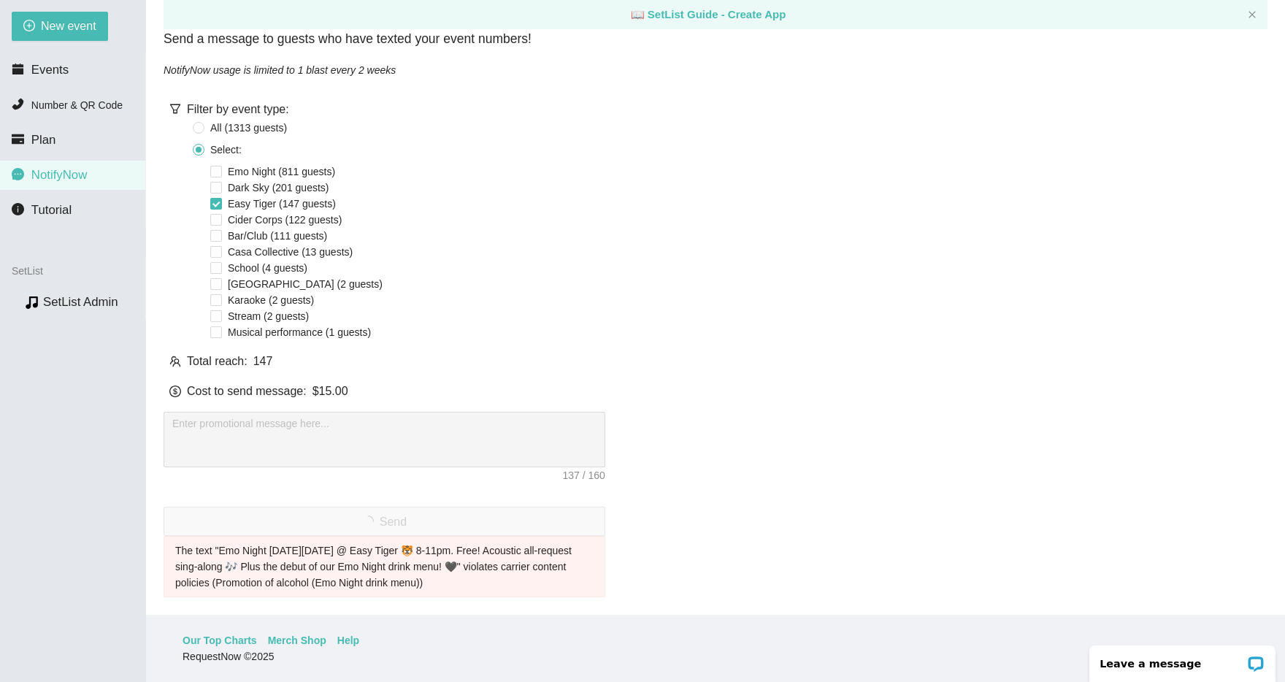
scroll to position [101, 0]
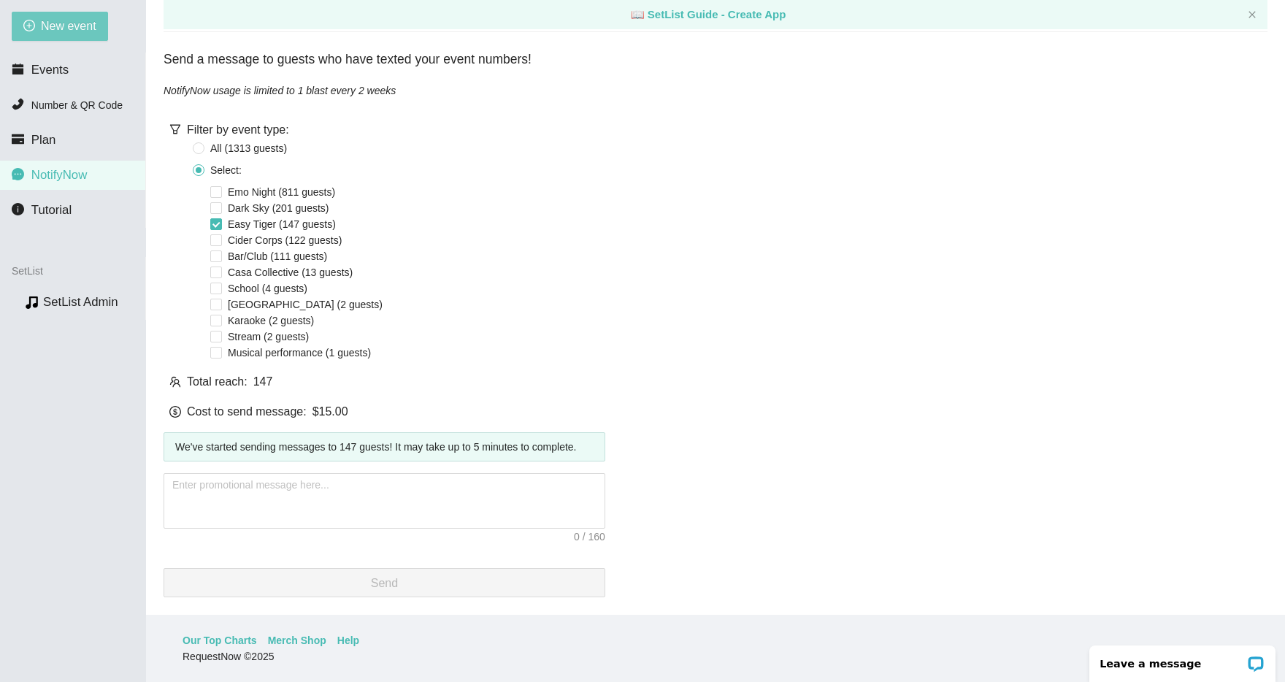
click at [69, 26] on span "New event" at bounding box center [69, 26] width 56 height 18
type textarea "https://virtualdj.com/ask/DJ_Spinz"
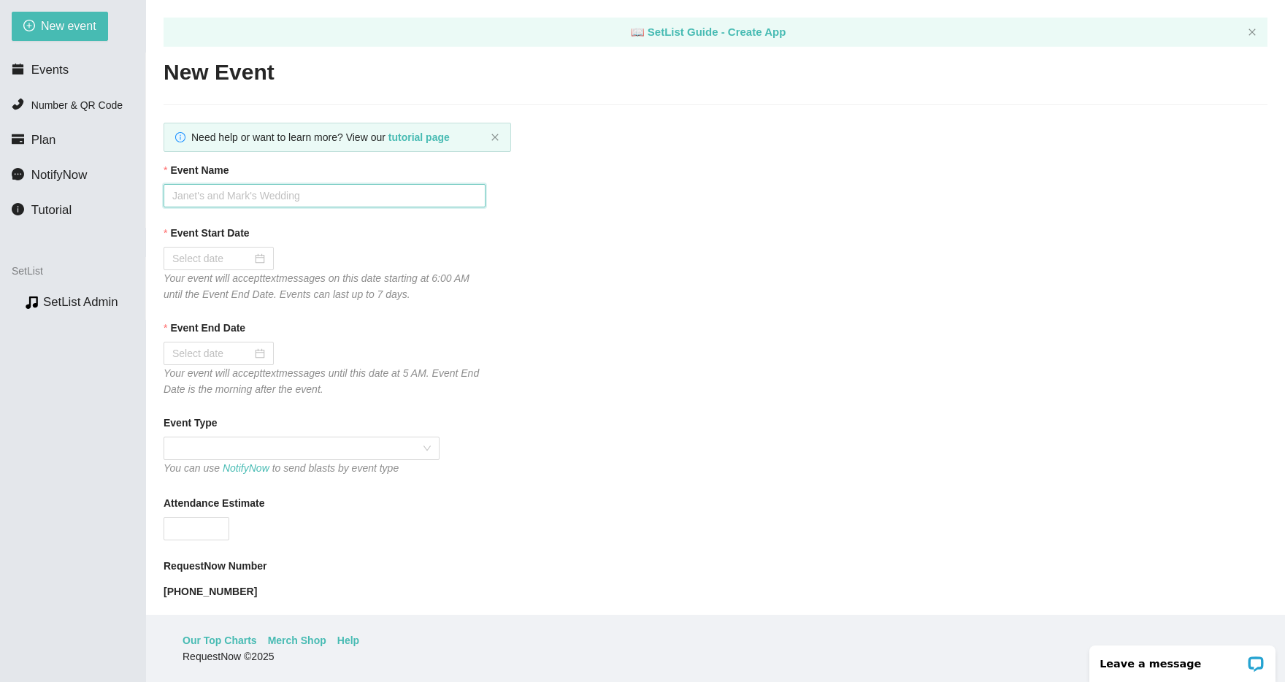
click at [235, 200] on input "Event Name" at bounding box center [325, 195] width 322 height 23
type input "Replies"
click at [248, 256] on div at bounding box center [218, 258] width 93 height 16
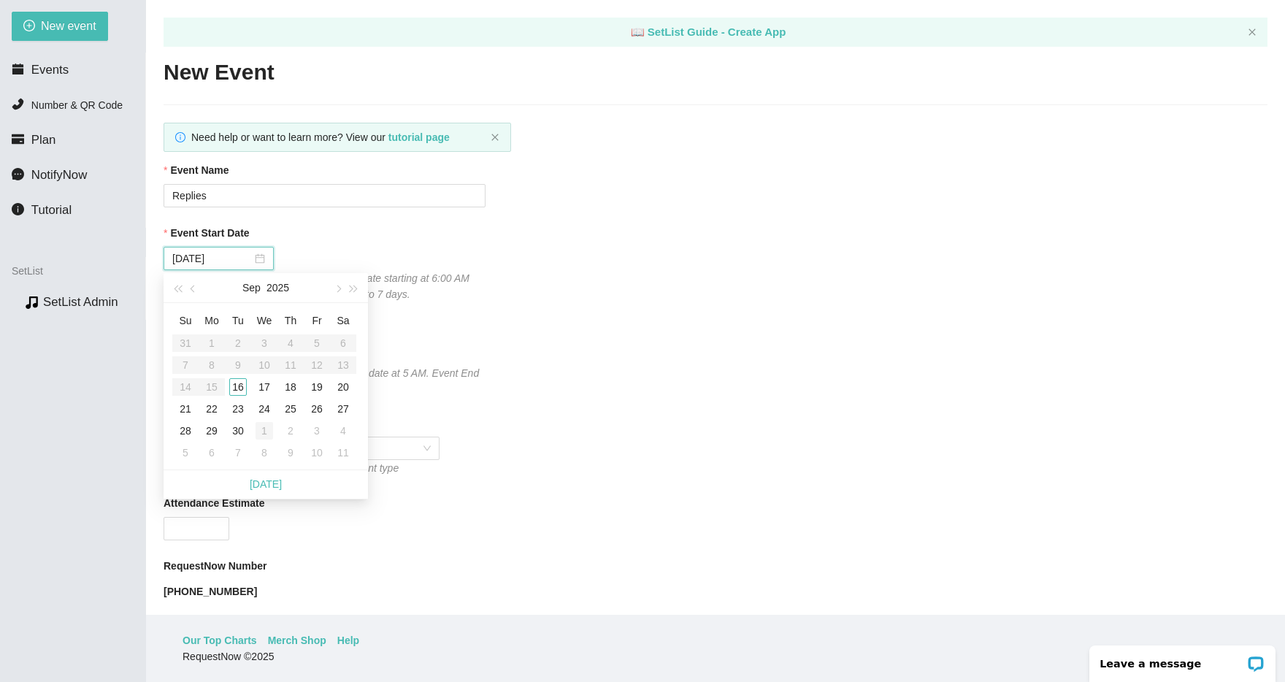
type input "10/01/2025"
click at [275, 488] on link "Today" at bounding box center [266, 484] width 32 height 12
type input "09/16/2025"
type input "09/17/2025"
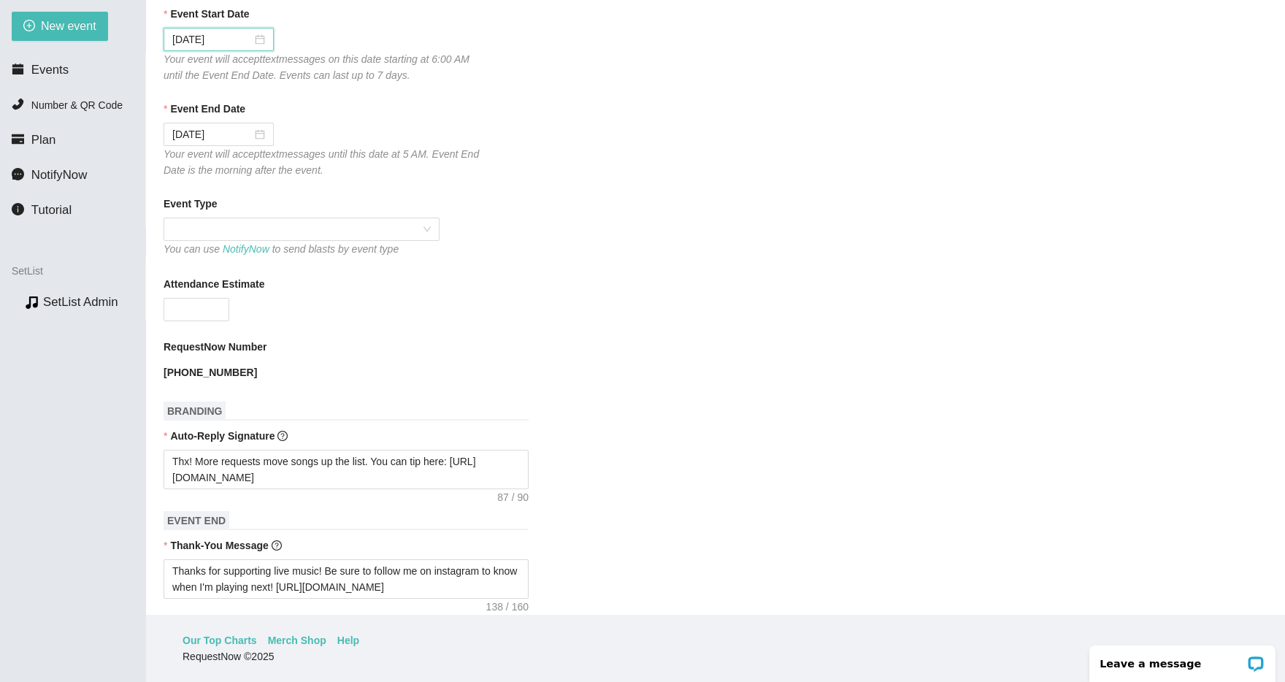
scroll to position [234, 0]
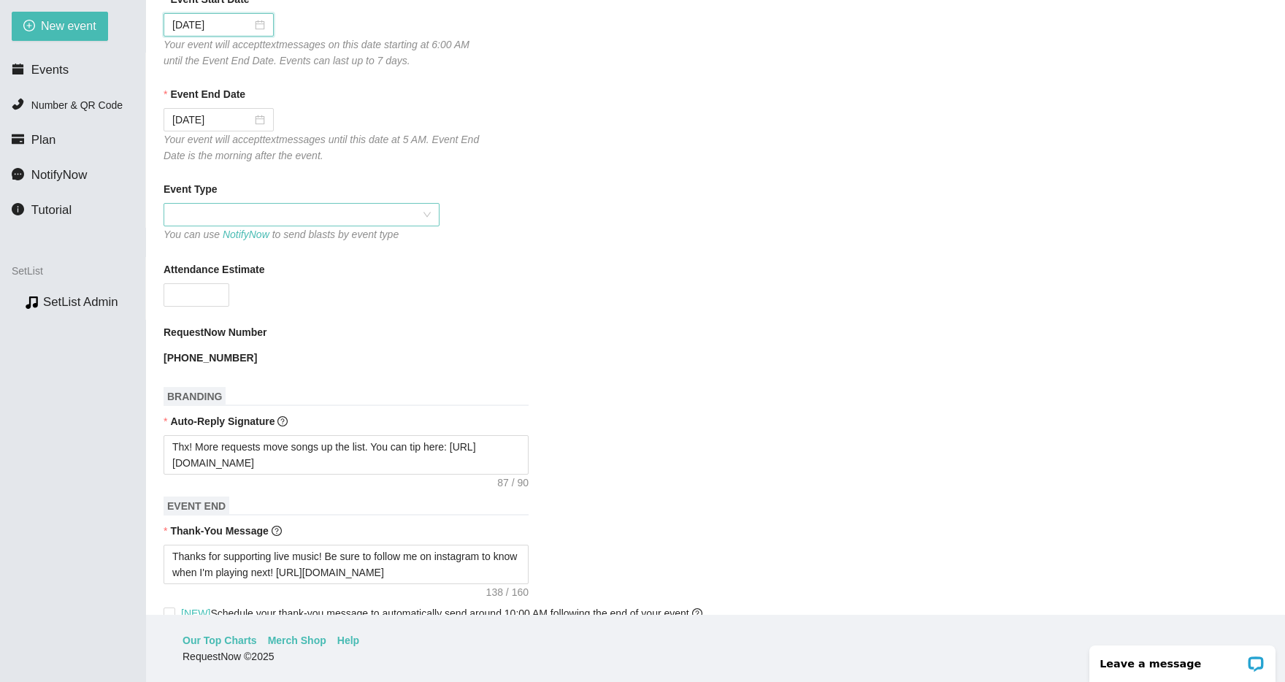
click at [377, 221] on span at bounding box center [301, 215] width 259 height 22
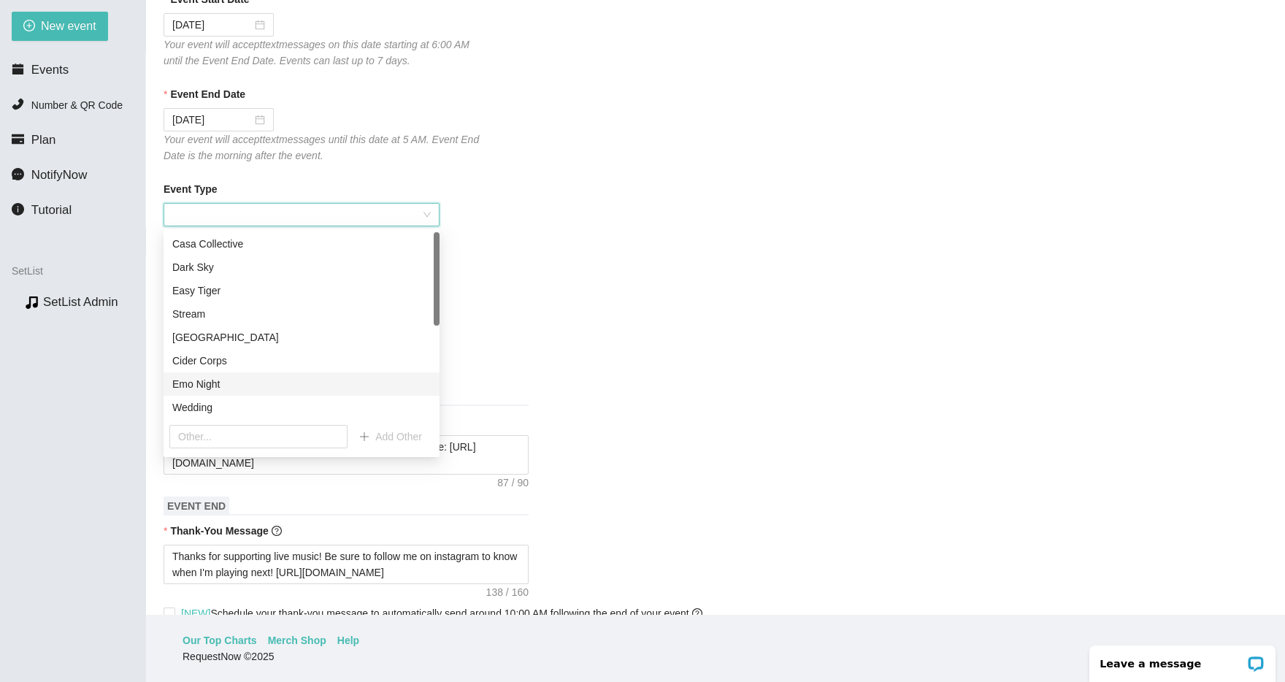
click at [229, 389] on div "Emo Night" at bounding box center [301, 384] width 259 height 16
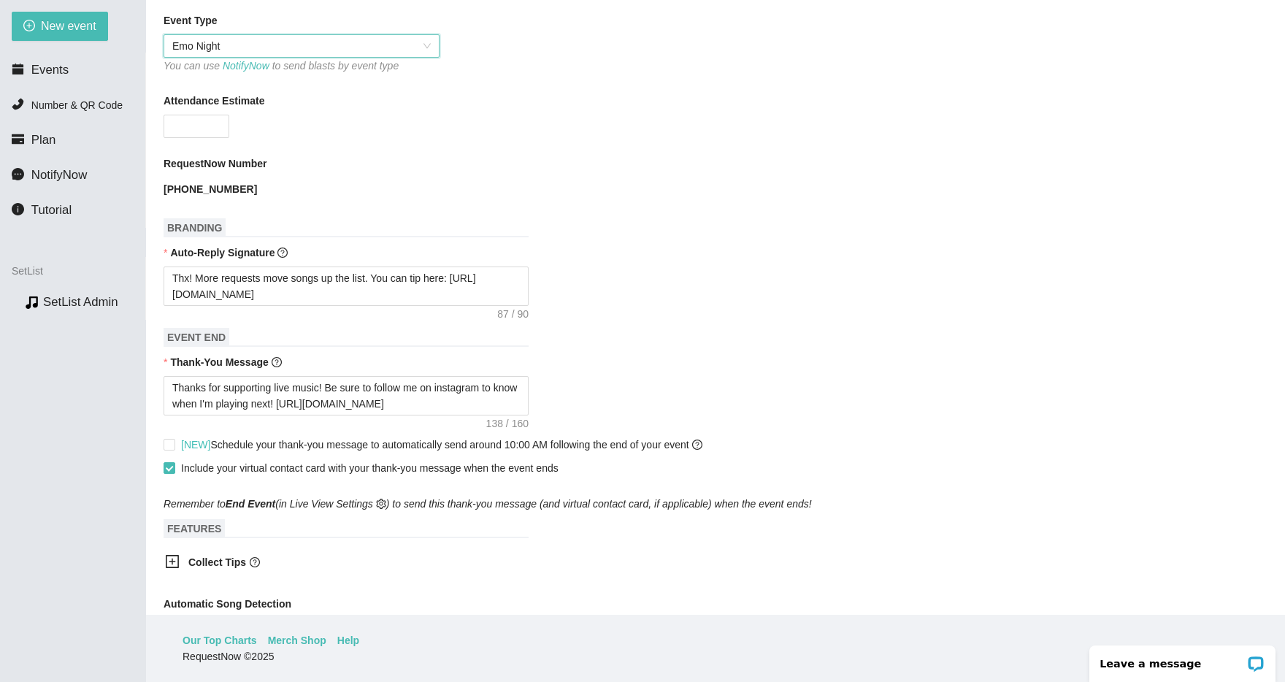
scroll to position [272, 0]
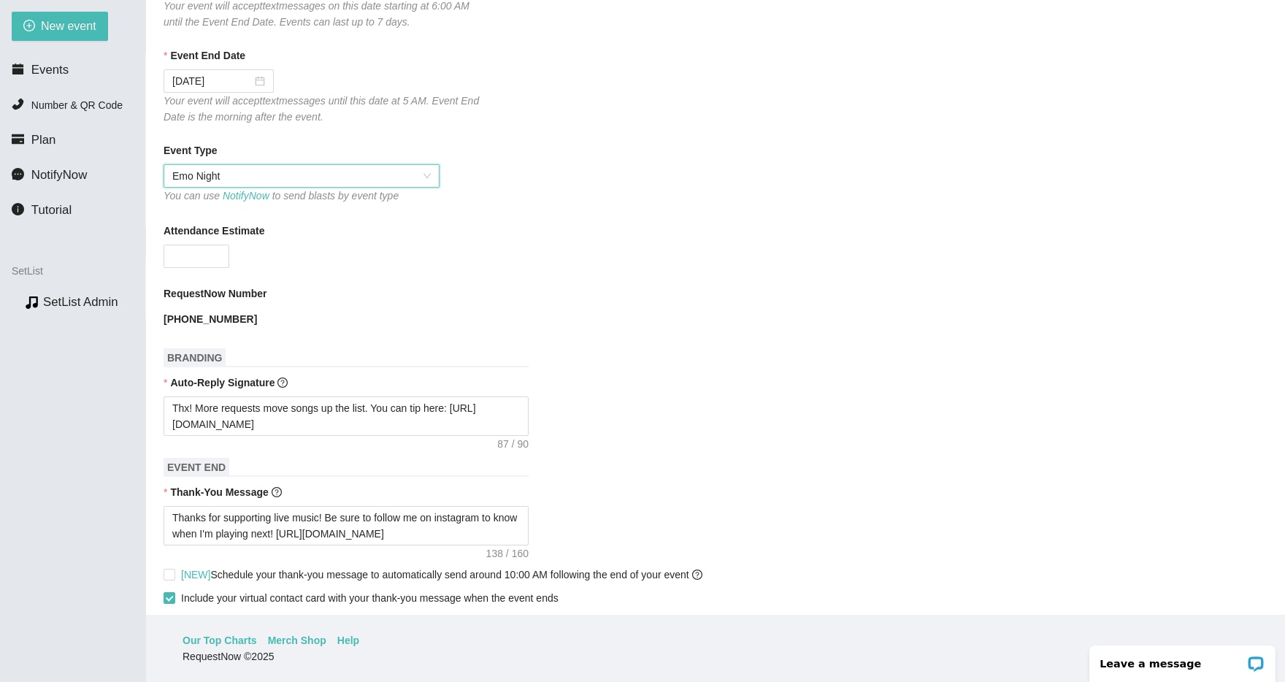
click at [313, 172] on span "Emo Night" at bounding box center [301, 176] width 259 height 22
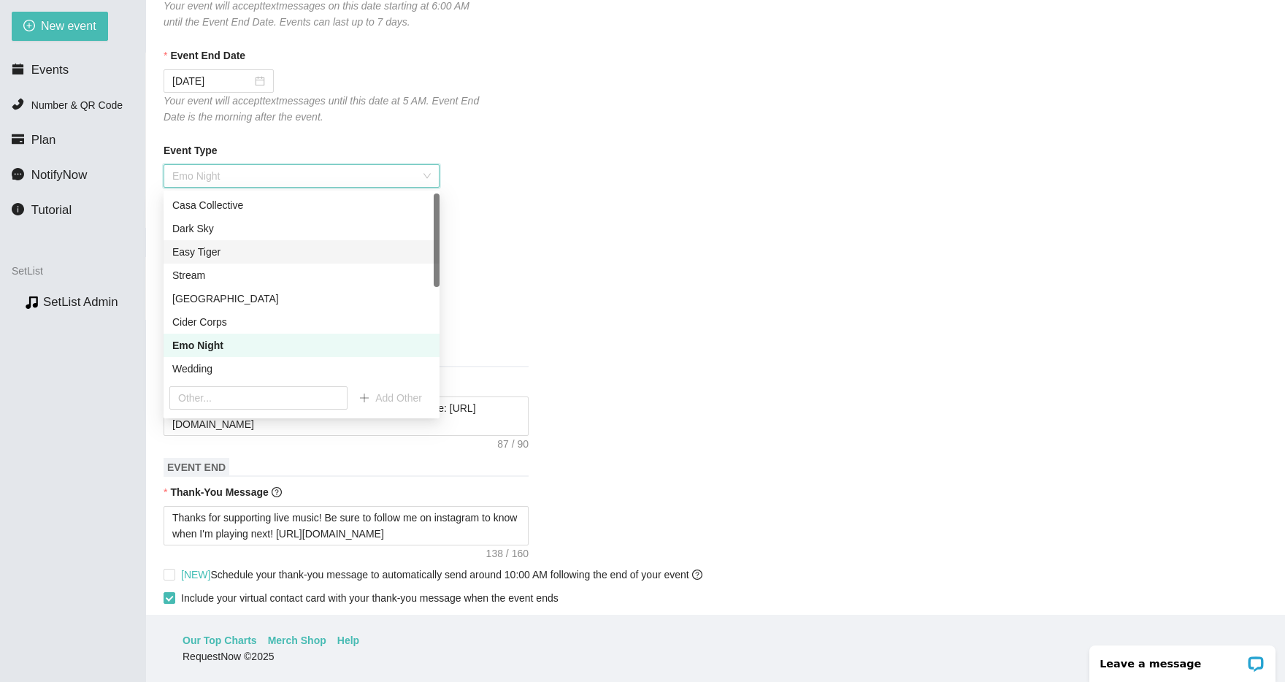
click at [217, 260] on div "Easy Tiger" at bounding box center [302, 251] width 276 height 23
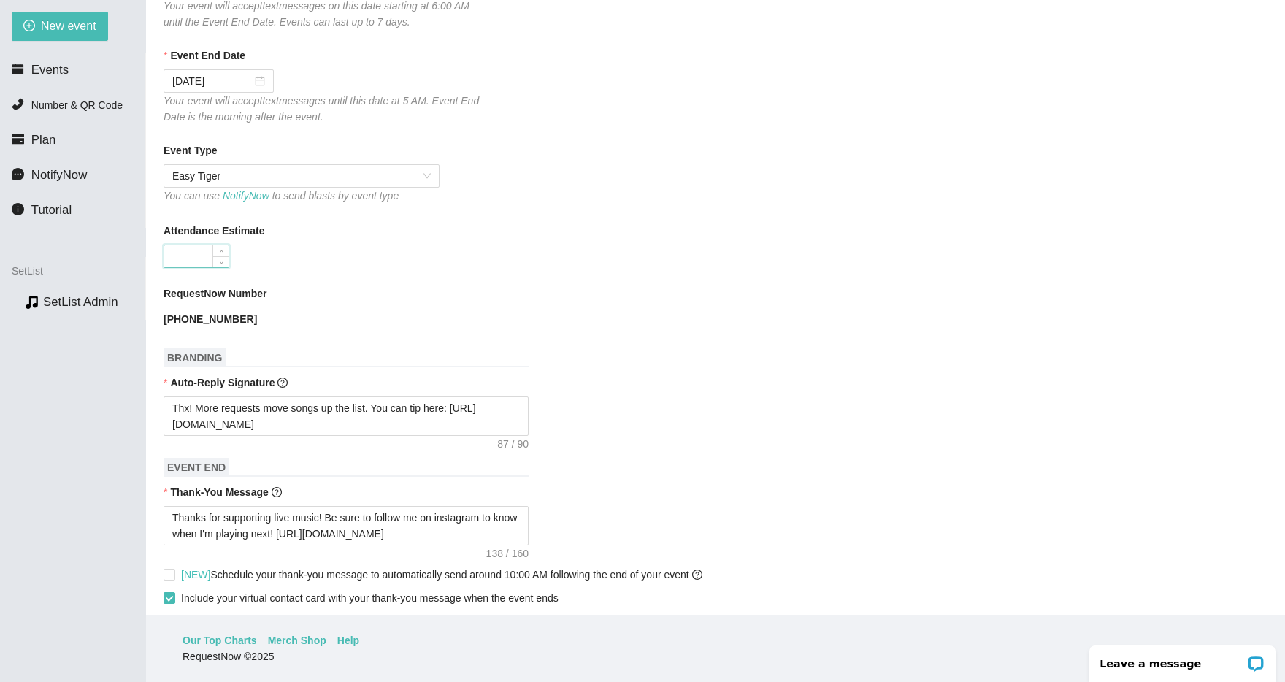
click at [205, 261] on input "Attendance Estimate" at bounding box center [196, 256] width 64 height 22
type input "25"
click at [371, 275] on form "Event Name Replies Event Start Date 09/16/2025 Your event will accept text mess…" at bounding box center [716, 427] width 1104 height 1075
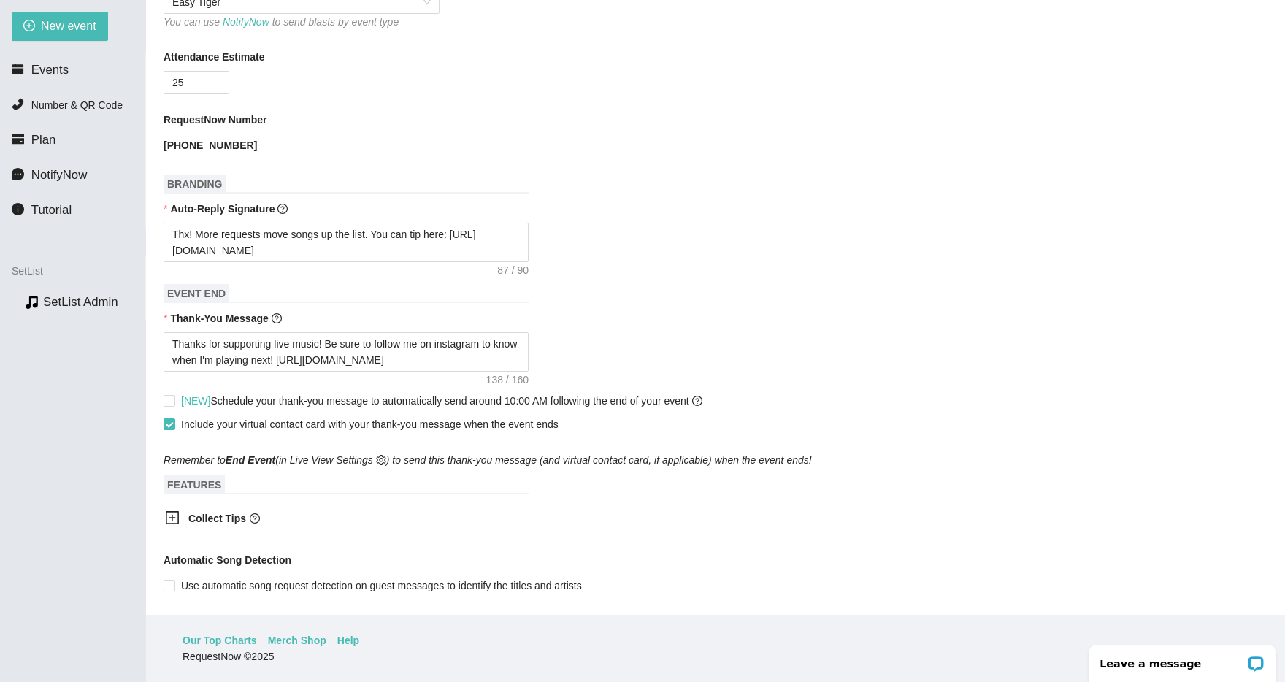
scroll to position [472, 0]
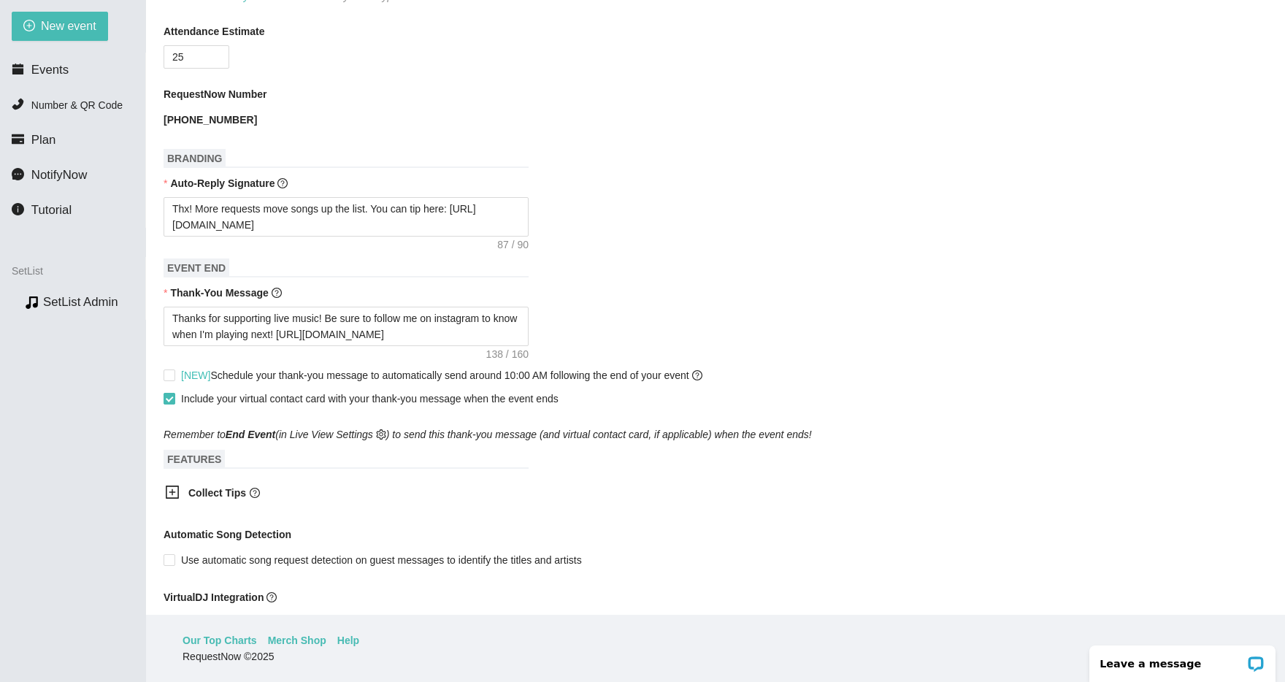
click at [167, 399] on input "Include your virtual contact card with your thank-you message when the event en…" at bounding box center [169, 398] width 10 height 10
checkbox input "false"
drag, startPoint x: 328, startPoint y: 228, endPoint x: 69, endPoint y: 210, distance: 259.8
click at [69, 210] on section "New event Events Number & QR Code Plan NotifyNow Tutorial SetList Preview SetLi…" at bounding box center [642, 341] width 1285 height 682
type textarea "Enjoy celebrating Janet & Mark! - DJ Christopher"
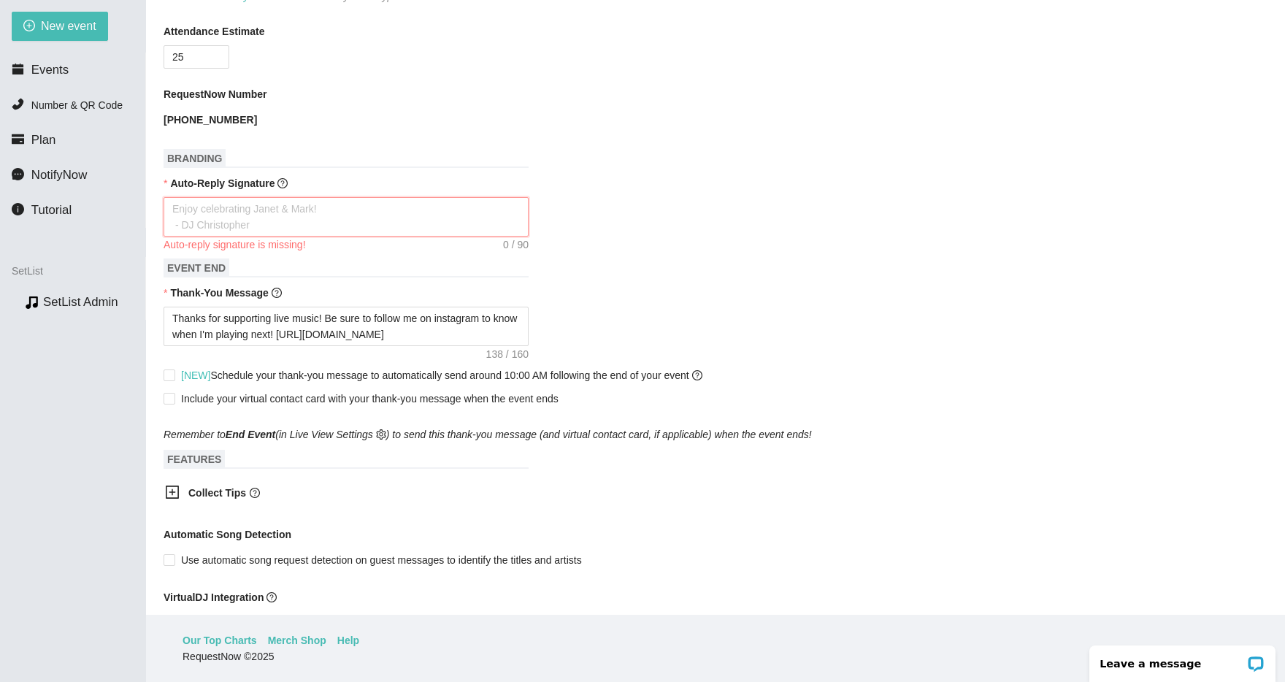
type textarea "I"
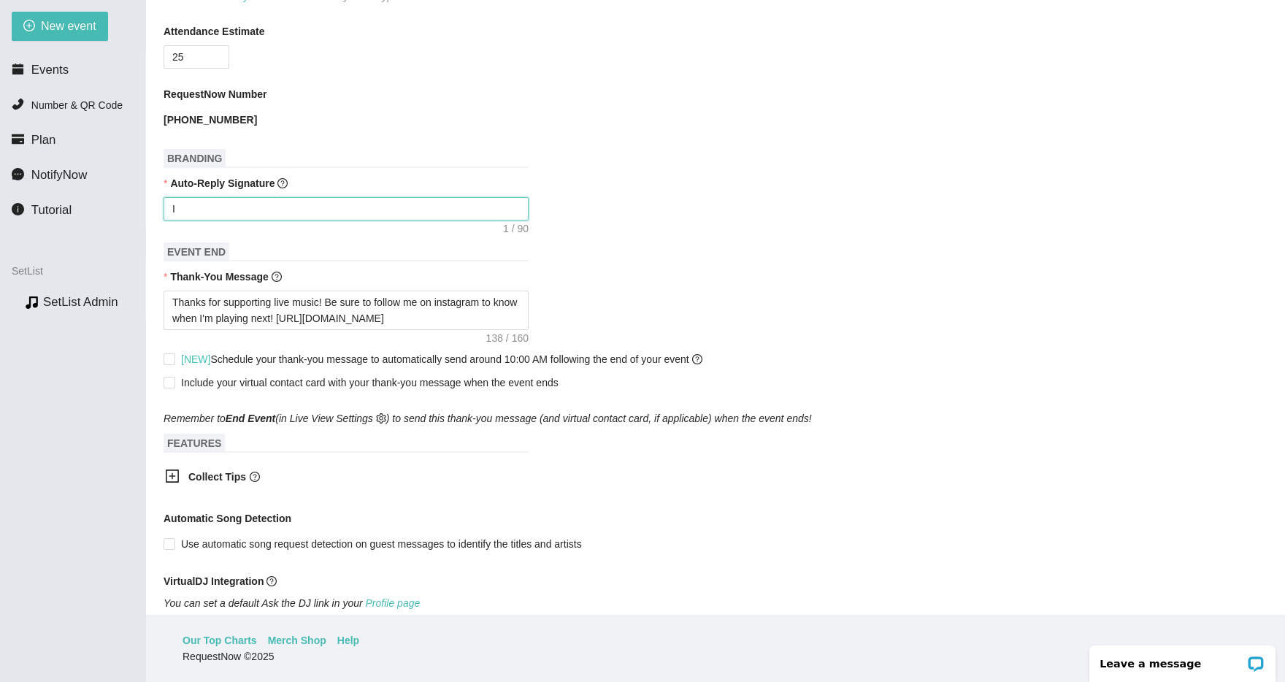
type textarea "I'"
type textarea "I'l"
type textarea "I'll"
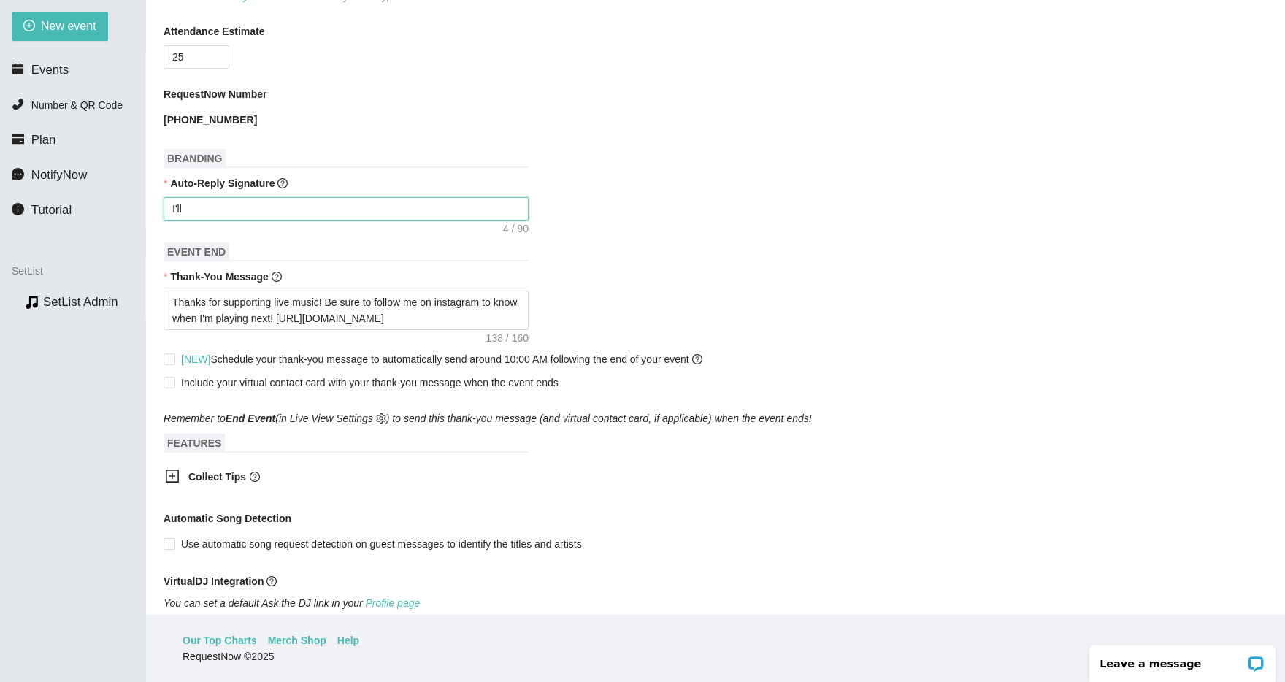
type textarea "I'll"
type textarea "I'll r"
type textarea "I'll re"
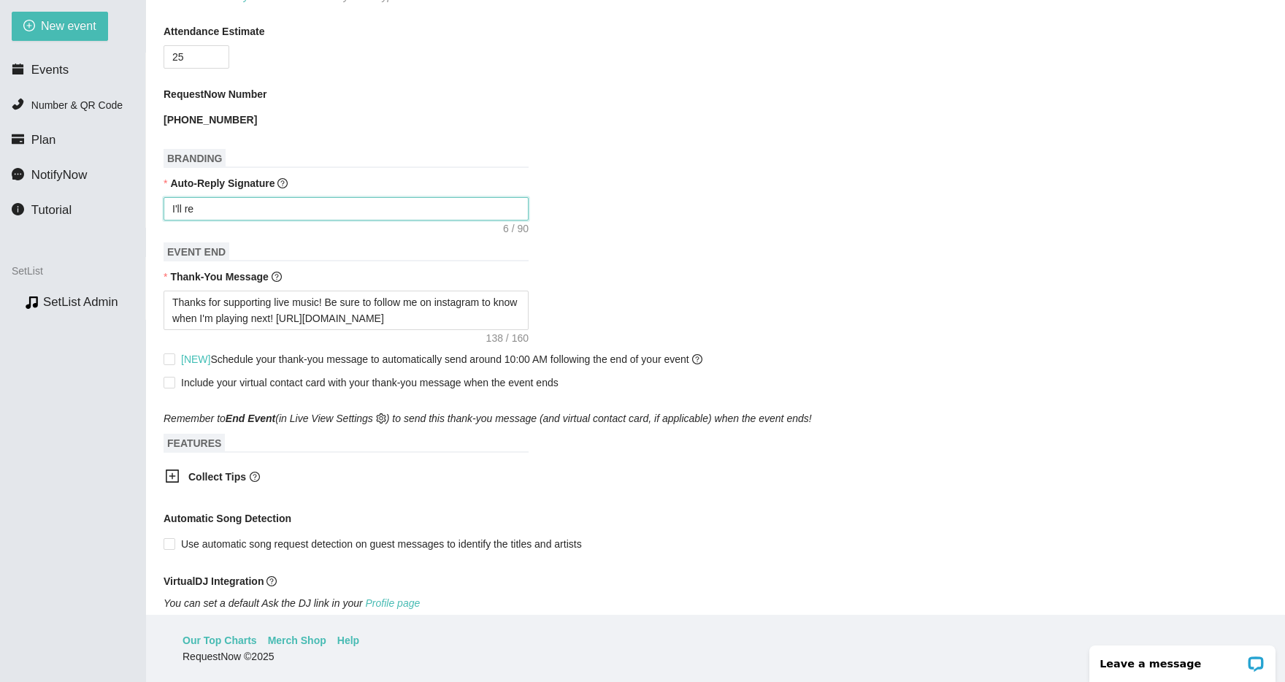
type textarea "I'll rep"
type textarea "I'll repl"
type textarea "I'll reply"
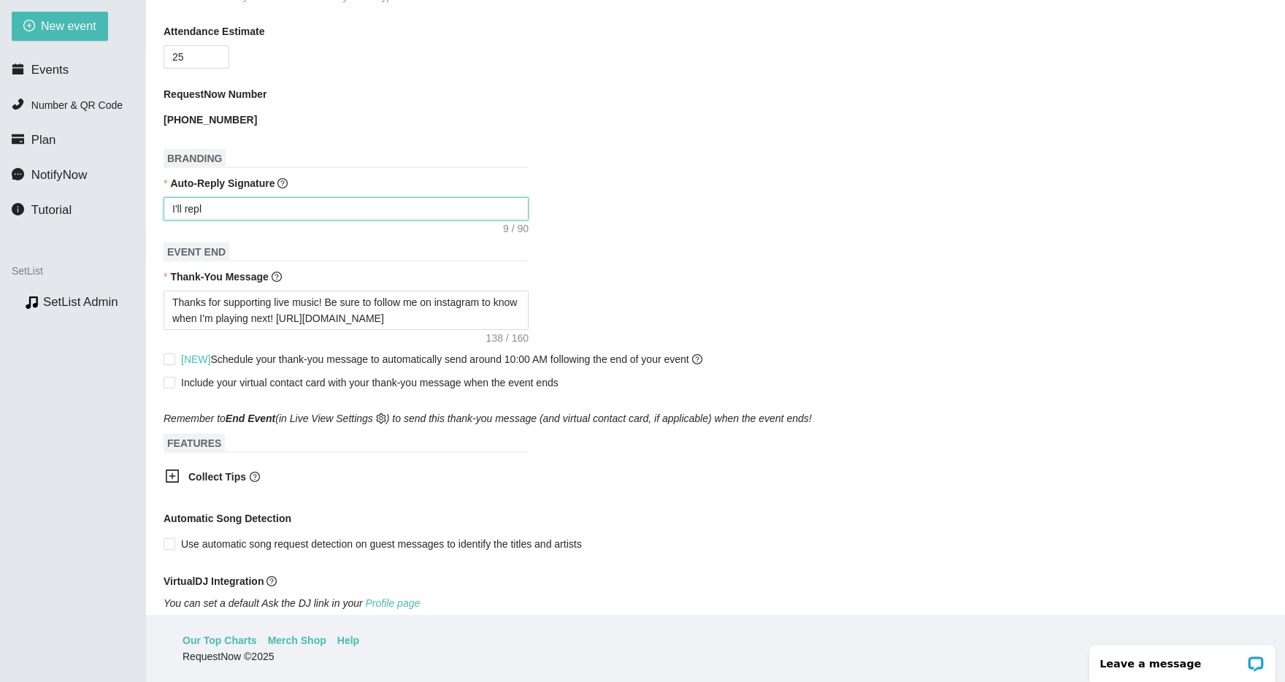
type textarea "I'll reply"
type textarea "I'll reply w"
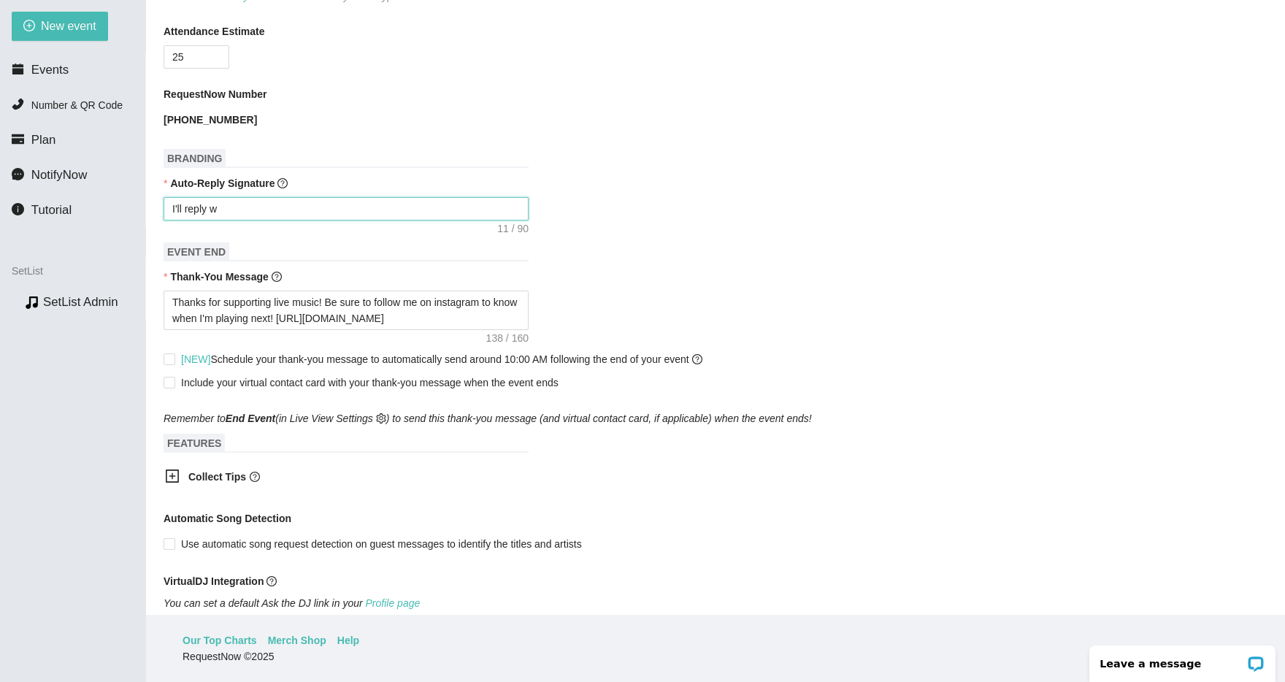
type textarea "I'll reply wh"
type textarea "I'll reply whe"
type textarea "I'll reply when"
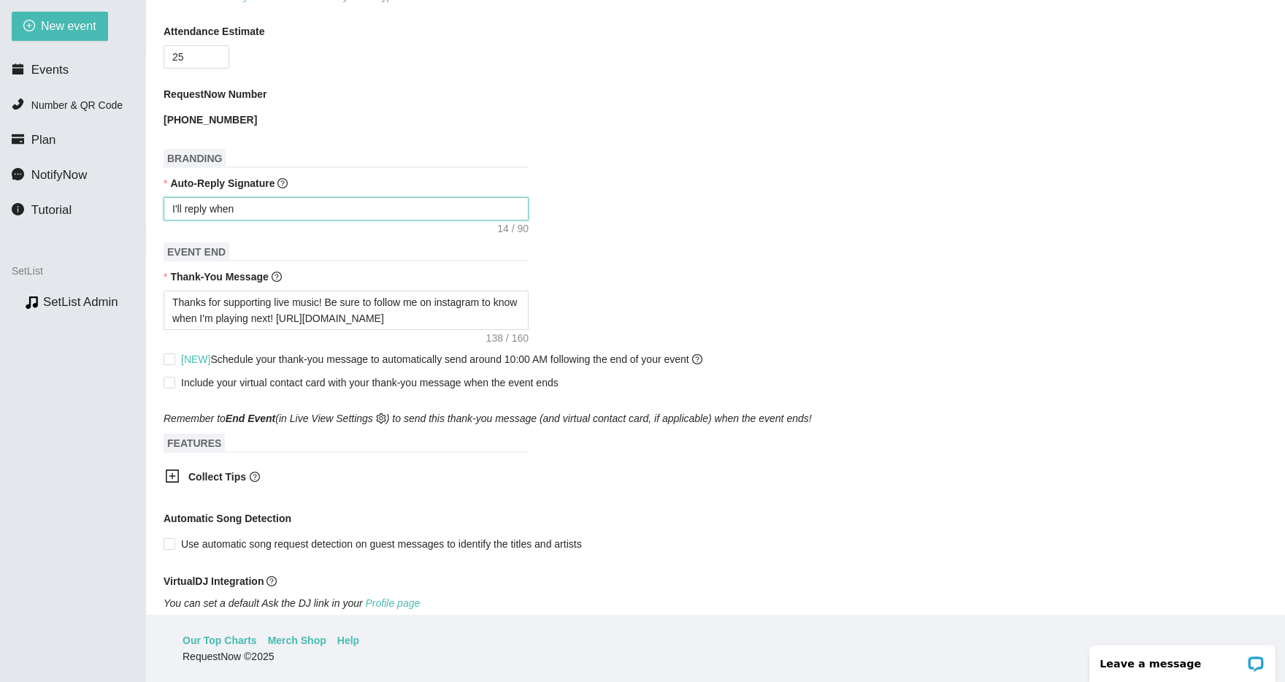
type textarea "I'll reply when"
type textarea "I'll reply when I"
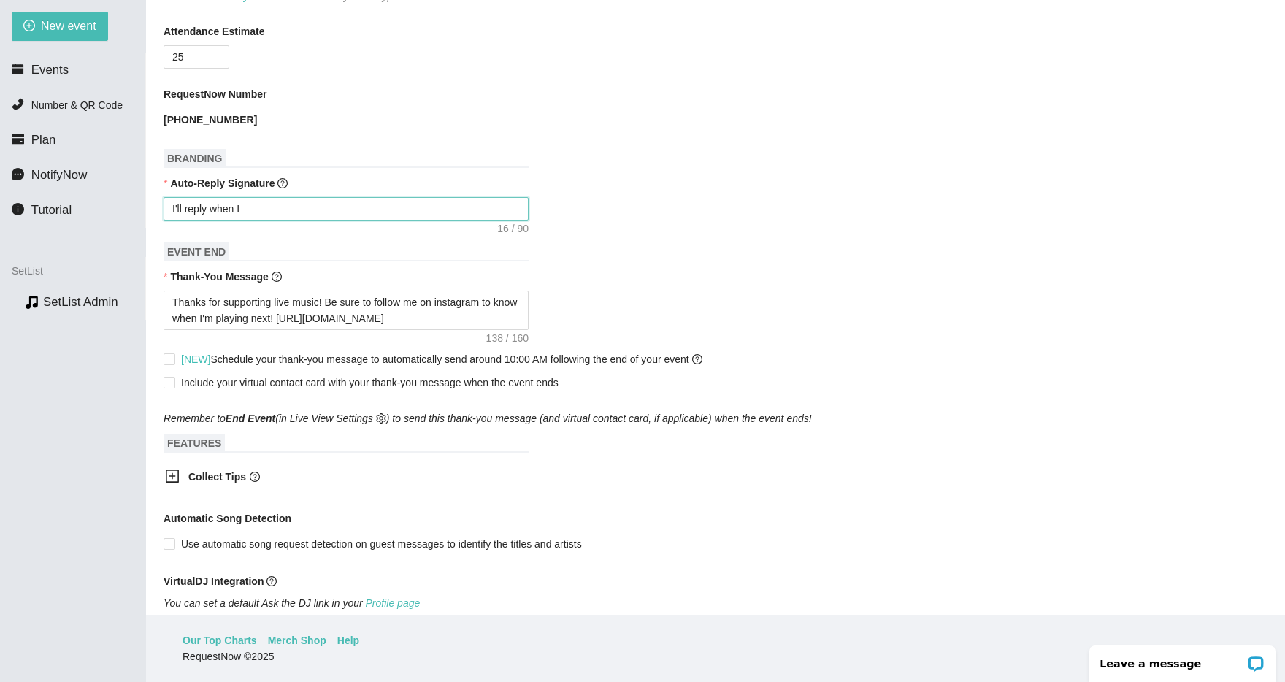
type textarea "I'll reply when I c"
type textarea "I'll reply when I ca"
type textarea "I'll reply when I can"
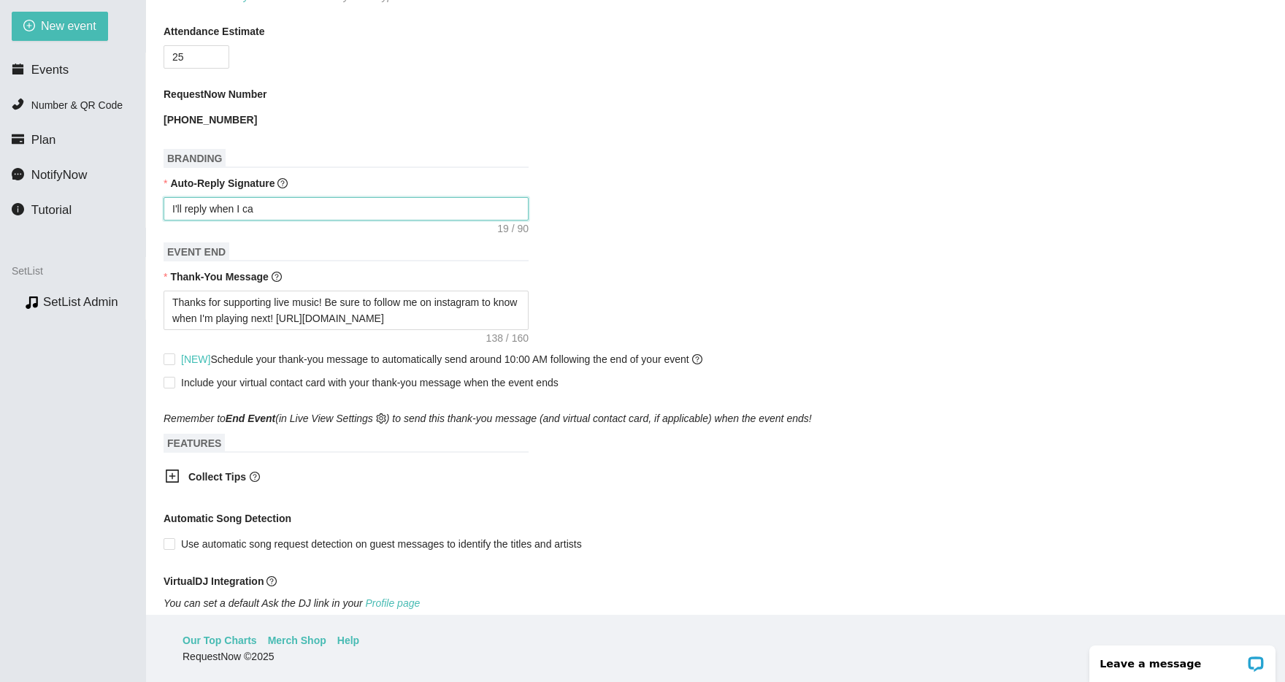
type textarea "I'll reply when I can"
type textarea "I'll reply when I can."
type textarea "I'll reply when I can"
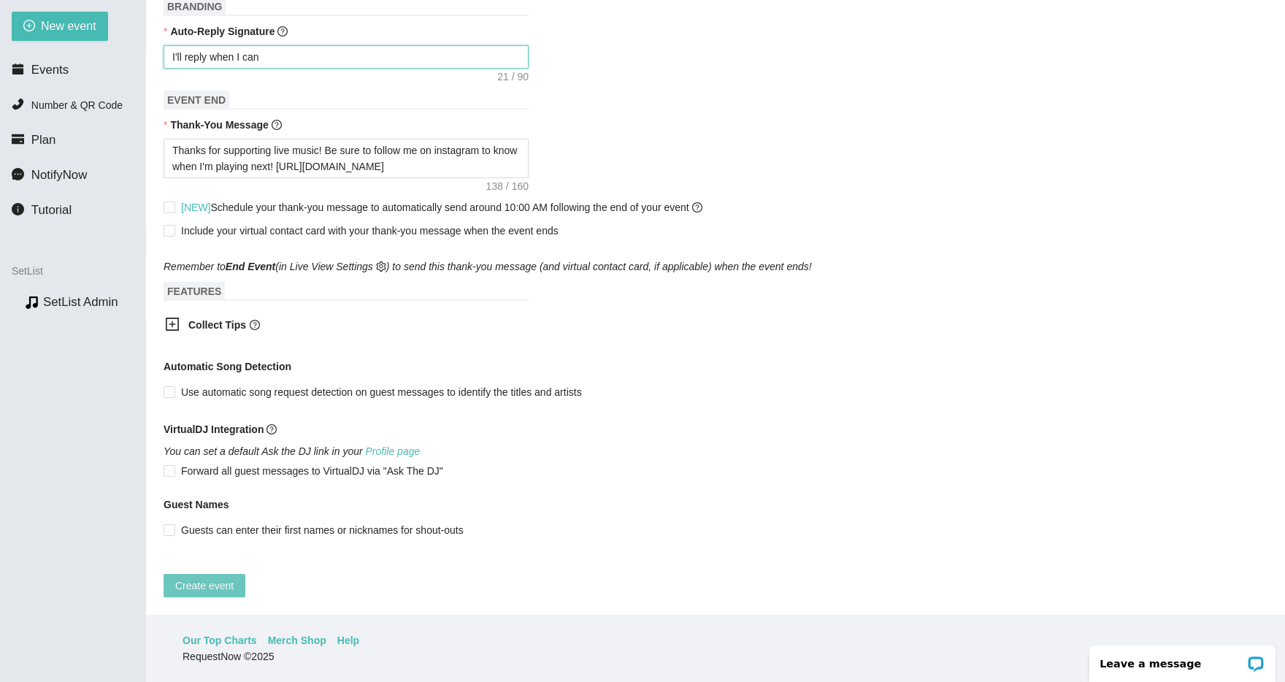
type textarea "I'll reply when I can"
click at [211, 578] on span "Create event" at bounding box center [204, 586] width 58 height 16
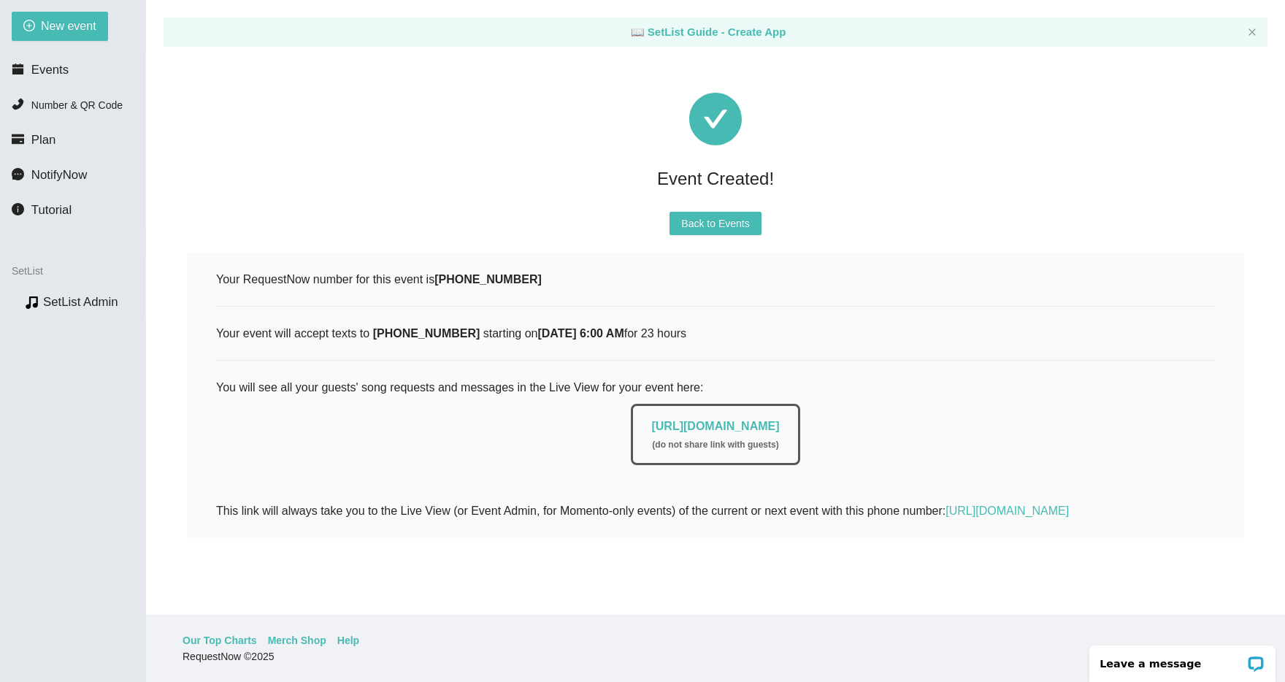
scroll to position [0, 0]
click at [48, 77] on li "Events" at bounding box center [72, 70] width 145 height 29
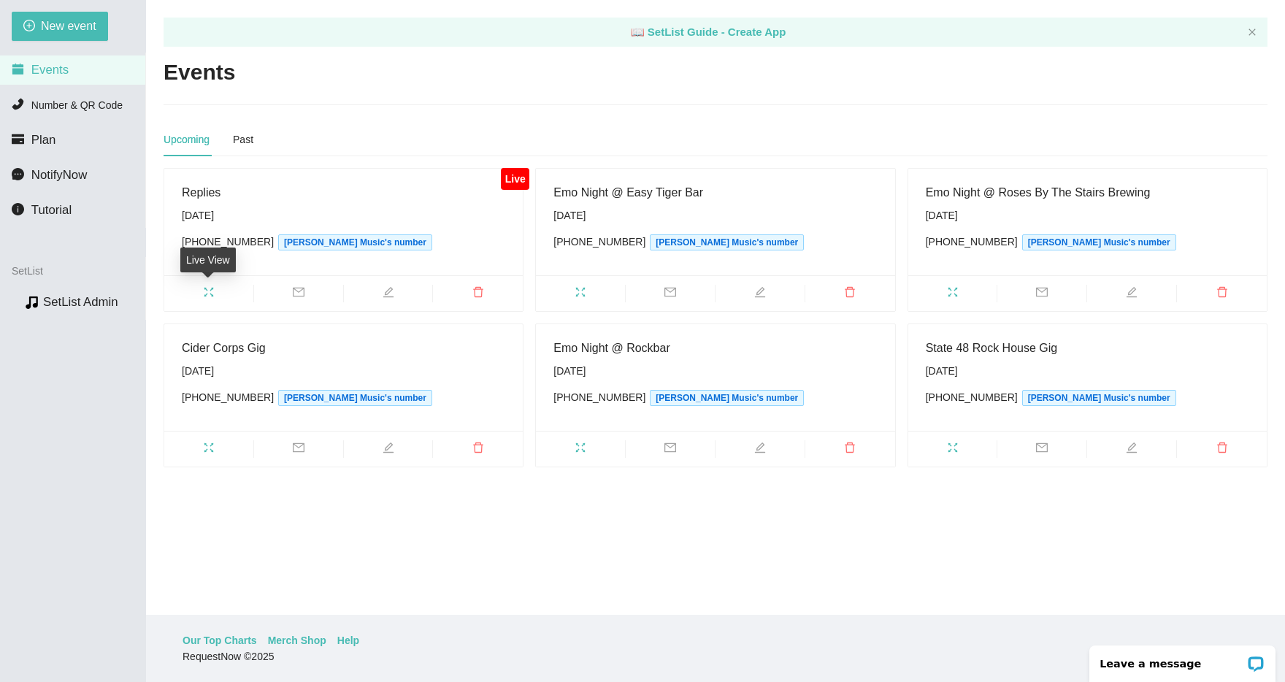
click at [213, 291] on icon "fullscreen" at bounding box center [209, 292] width 12 height 12
